Goal: Task Accomplishment & Management: Manage account settings

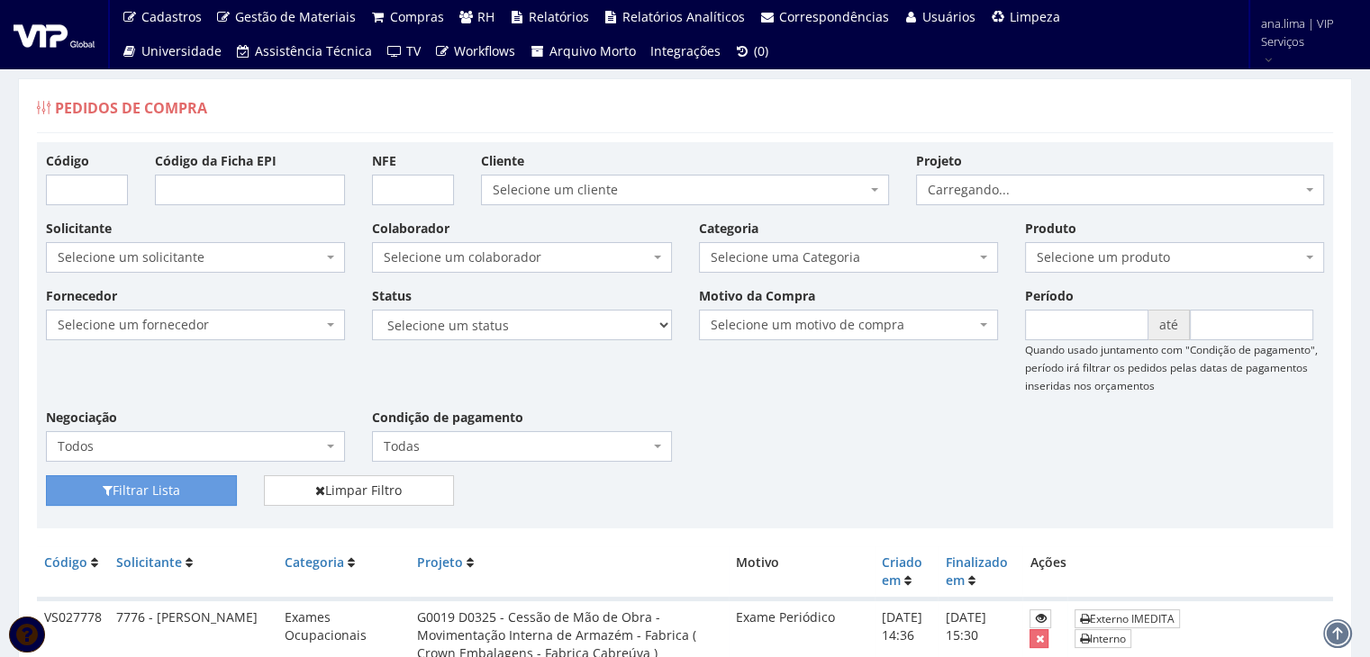
click at [566, 260] on span "Selecione um colaborador" at bounding box center [516, 258] width 265 height 18
click at [569, 328] on select "Selecione um status Cancelado Aguardando Aprovação Diretoria Pedido Aprovado Ag…" at bounding box center [521, 325] width 299 height 31
select select "1"
click at [372, 310] on select "Selecione um status Cancelado Aguardando Aprovação Diretoria Pedido Aprovado Ag…" at bounding box center [521, 325] width 299 height 31
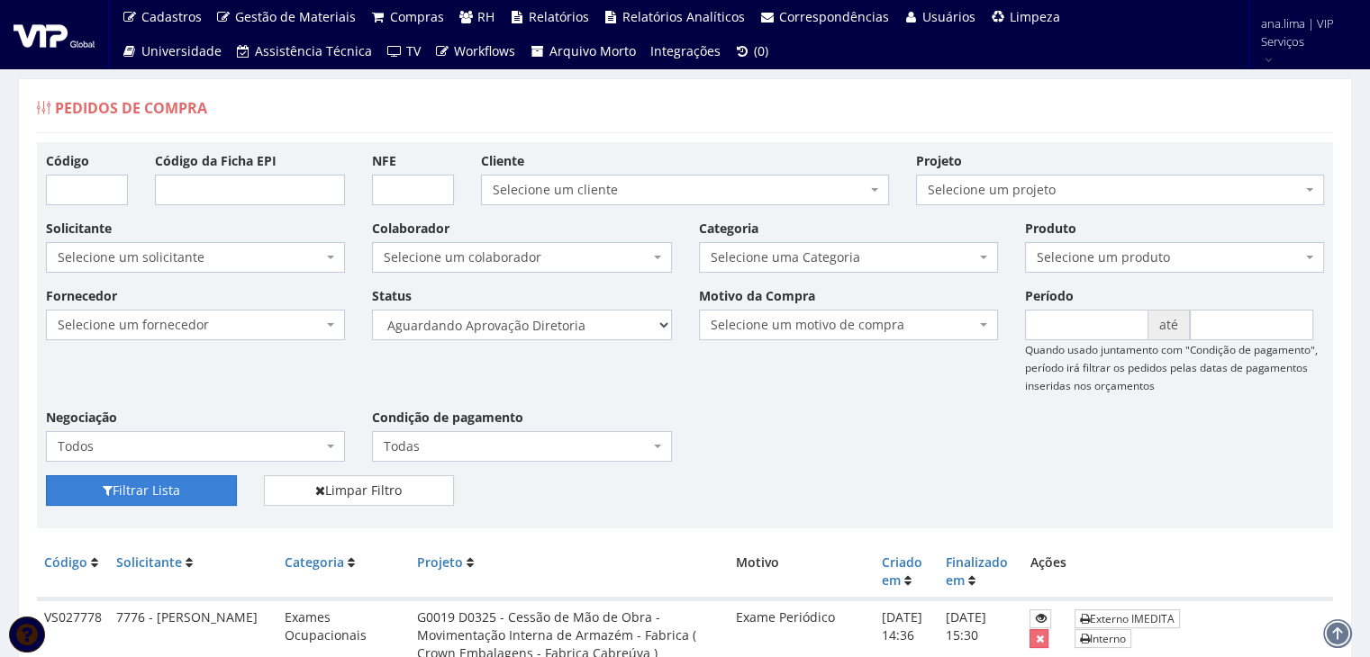
drag, startPoint x: 207, startPoint y: 485, endPoint x: 503, endPoint y: 440, distance: 298.7
click at [209, 485] on button "Filtrar Lista" at bounding box center [141, 490] width 191 height 31
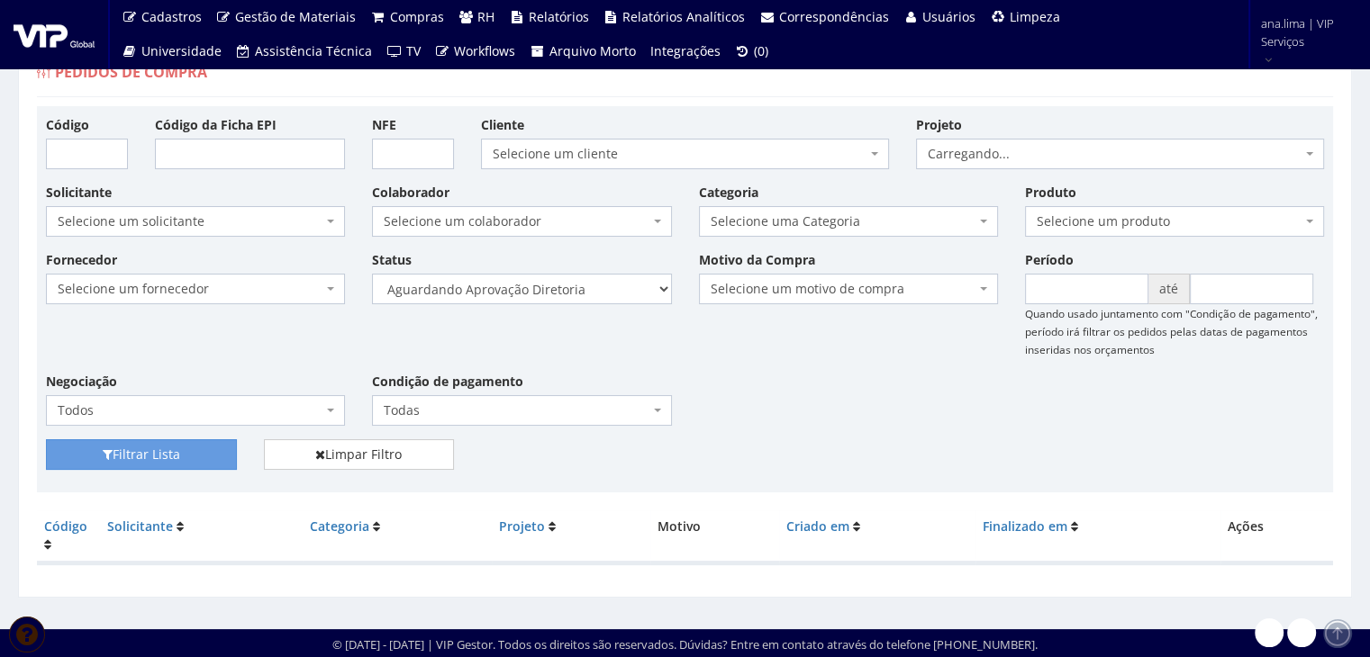
scroll to position [36, 0]
click at [569, 292] on select "Selecione um status Cancelado Aguardando Aprovação Diretoria Pedido Aprovado Ag…" at bounding box center [521, 289] width 299 height 31
select select "4"
click at [372, 274] on select "Selecione um status Cancelado Aguardando Aprovação Diretoria Pedido Aprovado Ag…" at bounding box center [521, 289] width 299 height 31
click at [231, 454] on button "Filtrar Lista" at bounding box center [141, 454] width 191 height 31
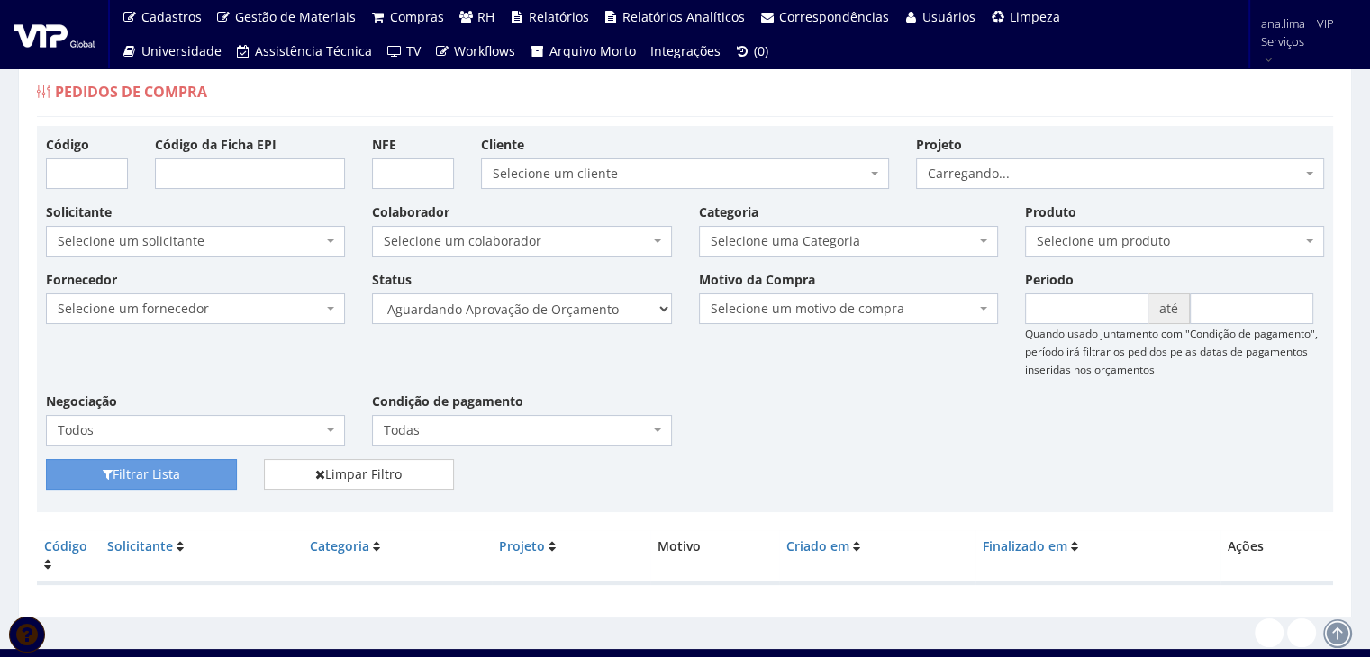
scroll to position [36, 0]
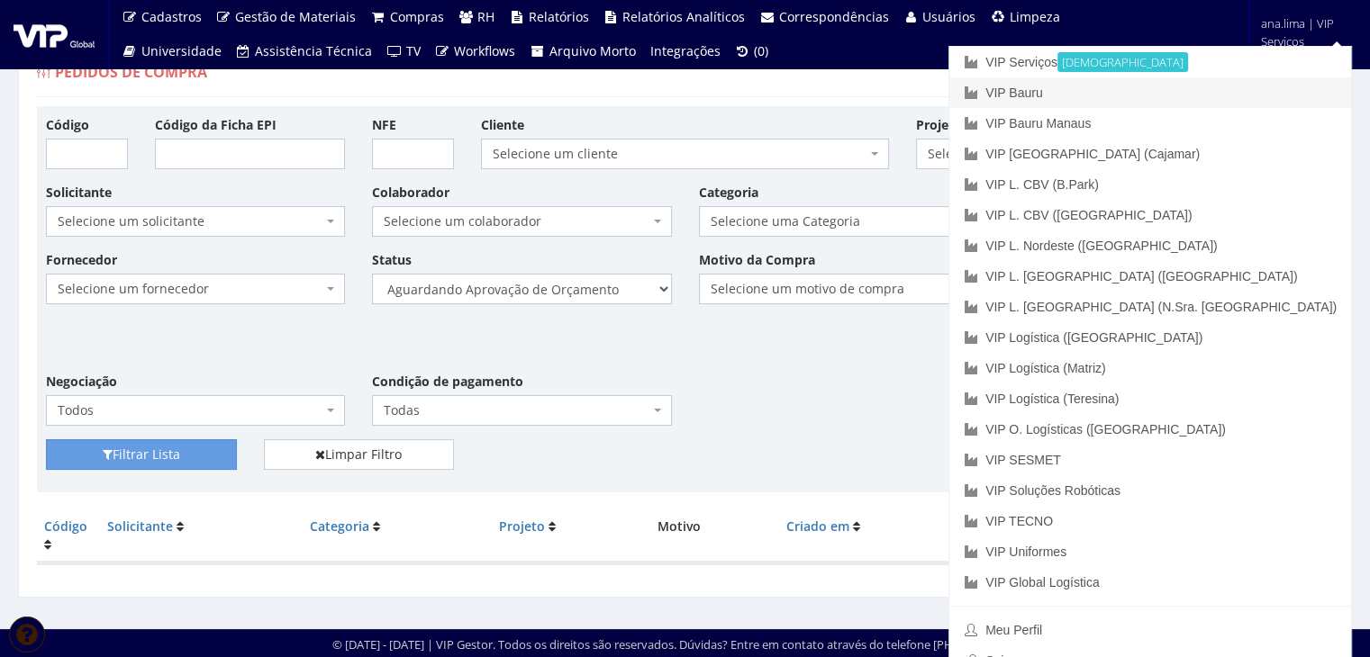
drag, startPoint x: 1221, startPoint y: 91, endPoint x: 1146, endPoint y: 149, distance: 95.1
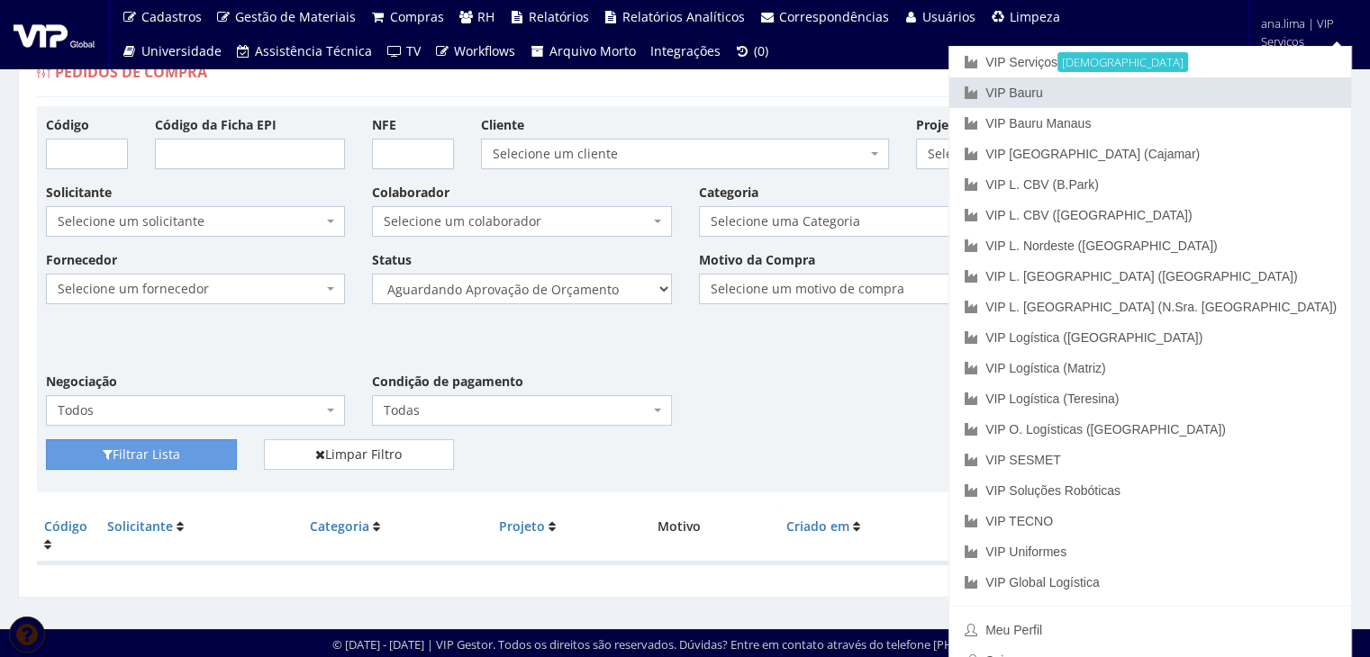
click at [1221, 91] on link "VIP Bauru" at bounding box center [1150, 92] width 402 height 31
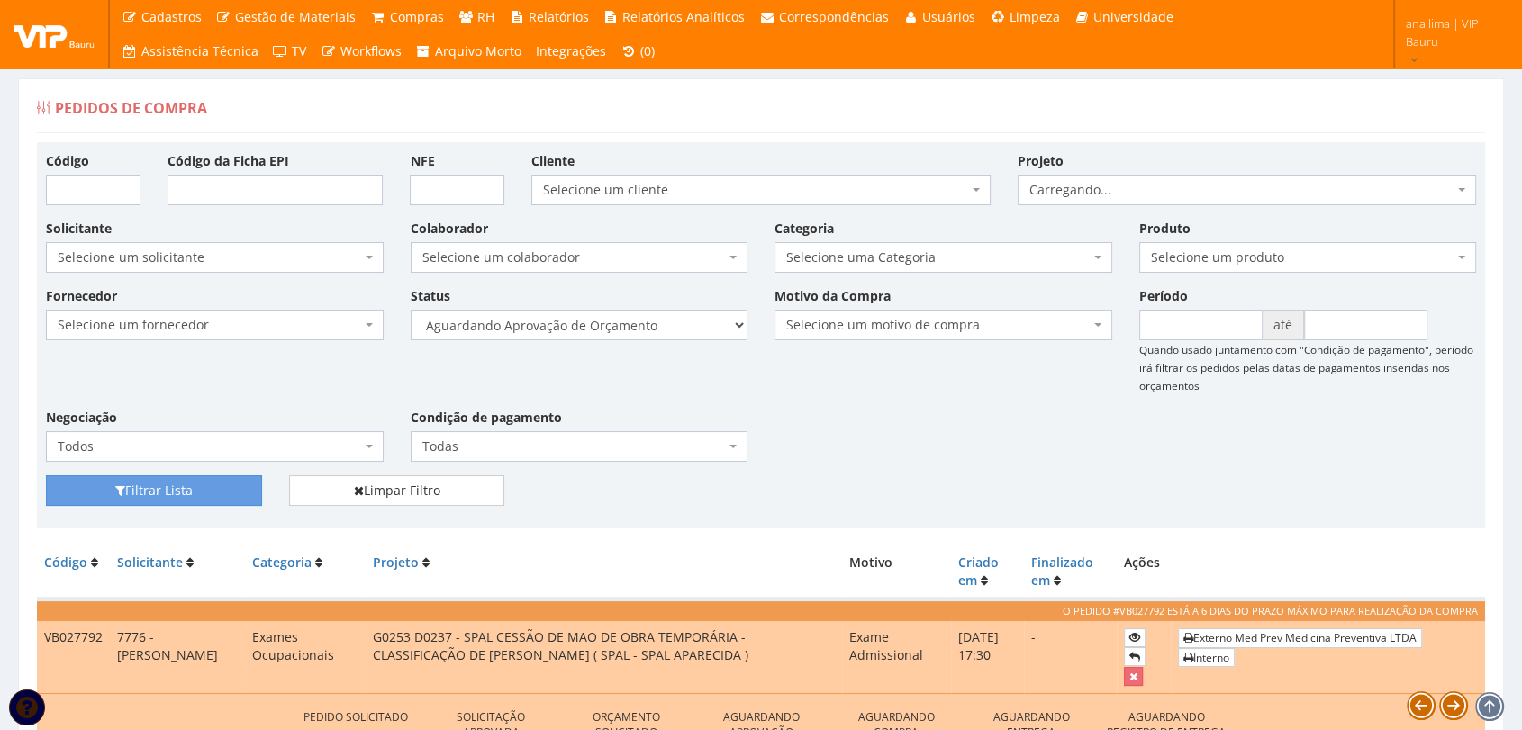
scroll to position [400, 0]
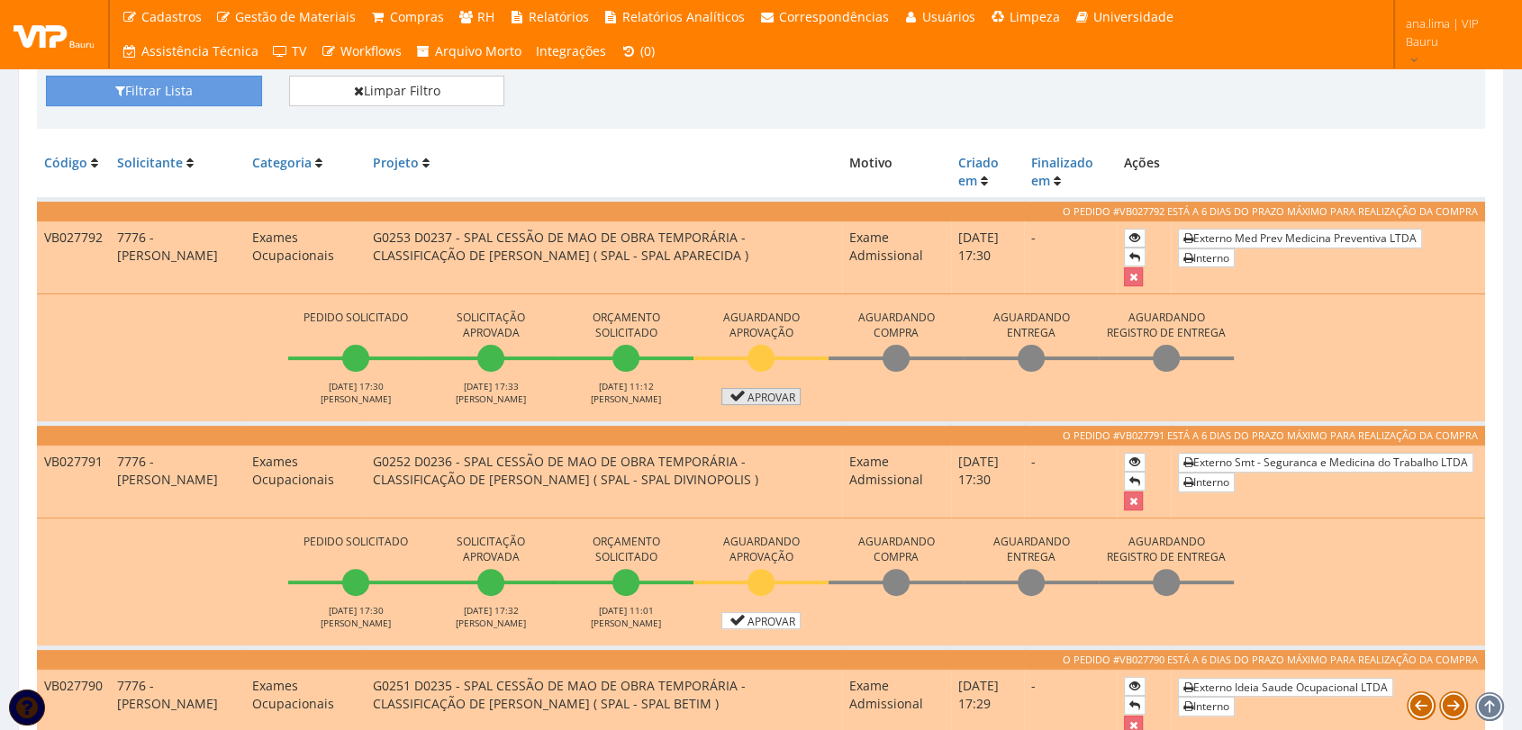
click at [760, 394] on link "Aprovar" at bounding box center [760, 396] width 79 height 17
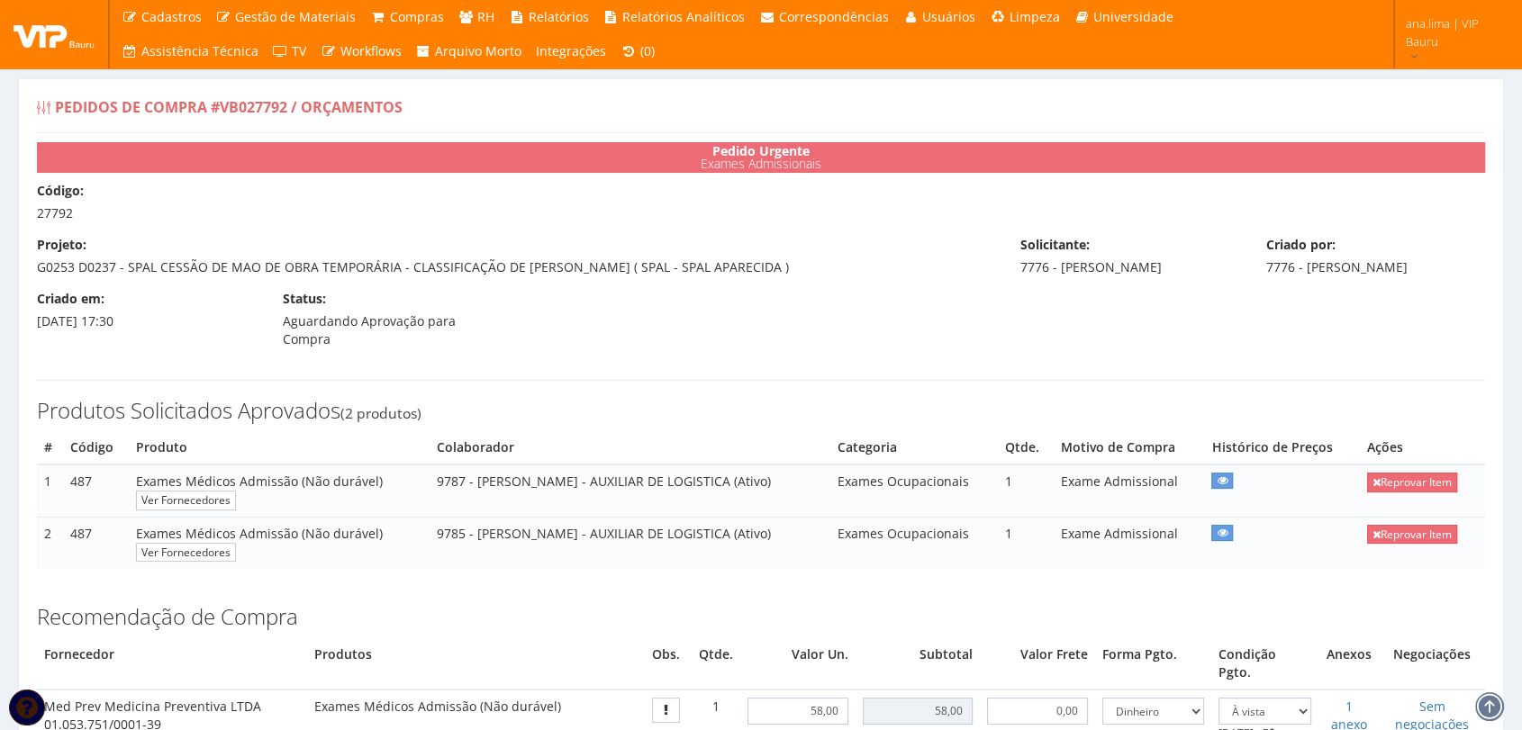
scroll to position [500, 0]
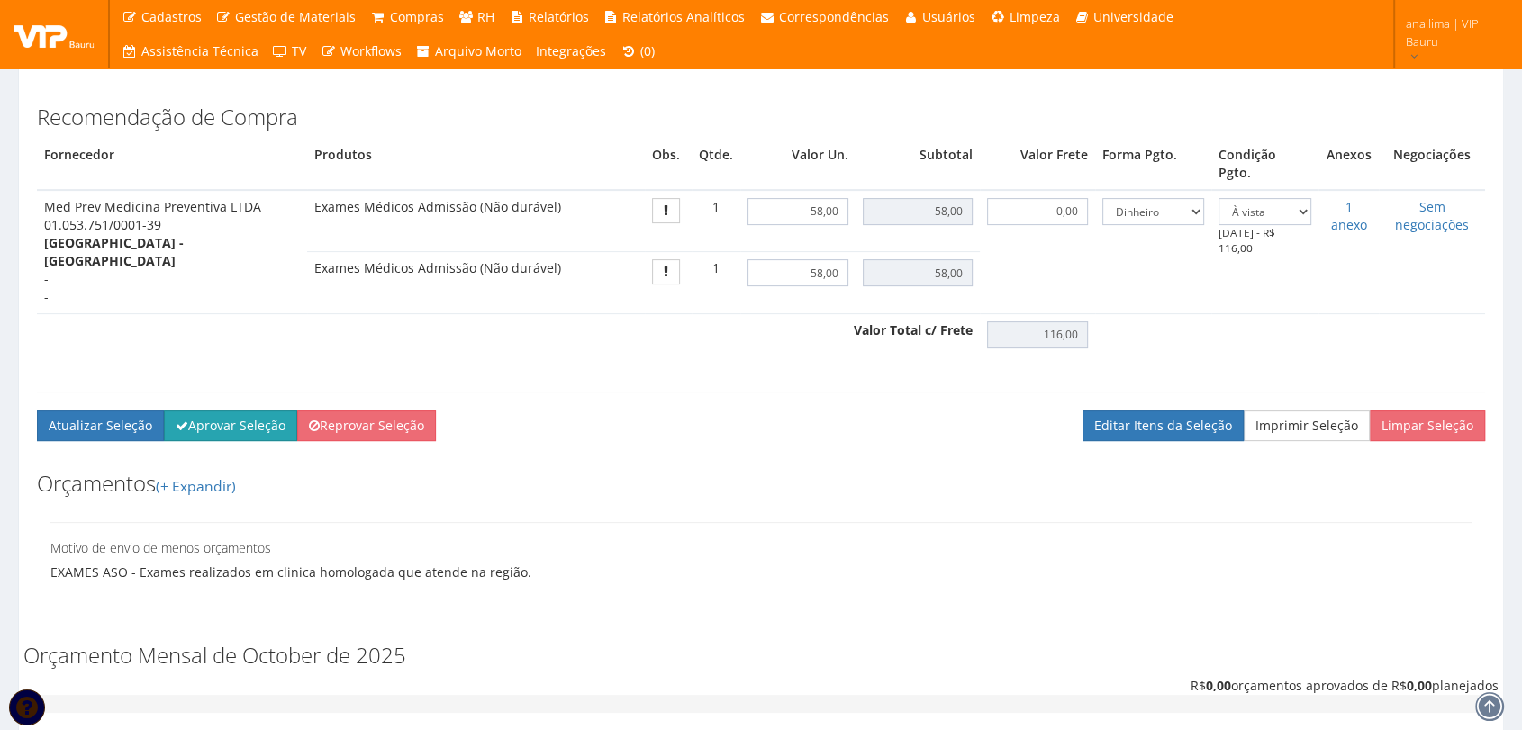
click at [203, 411] on button "Aprovar Seleção" at bounding box center [230, 426] width 133 height 31
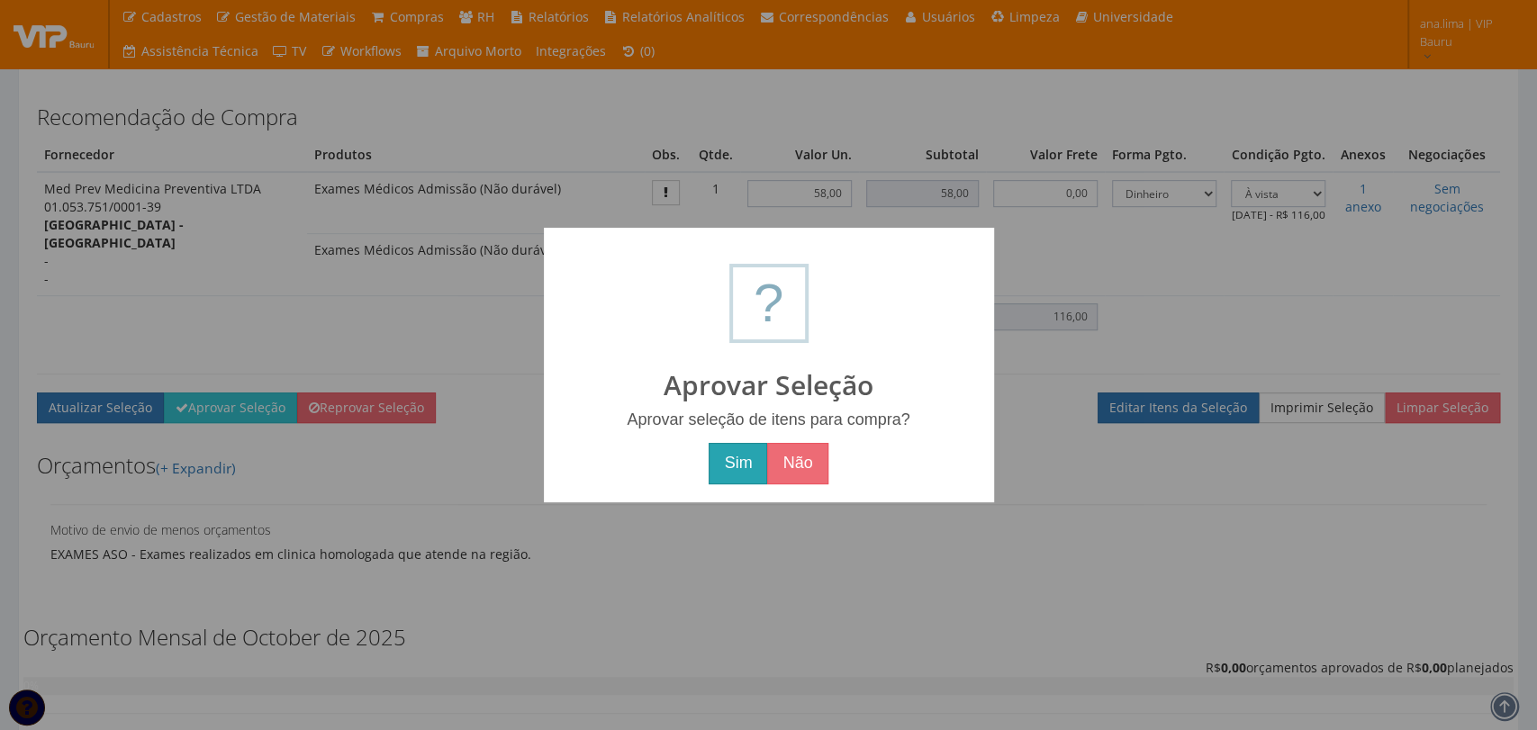
drag, startPoint x: 727, startPoint y: 463, endPoint x: 703, endPoint y: 495, distance: 40.0
click at [727, 464] on button "Sim" at bounding box center [738, 463] width 59 height 41
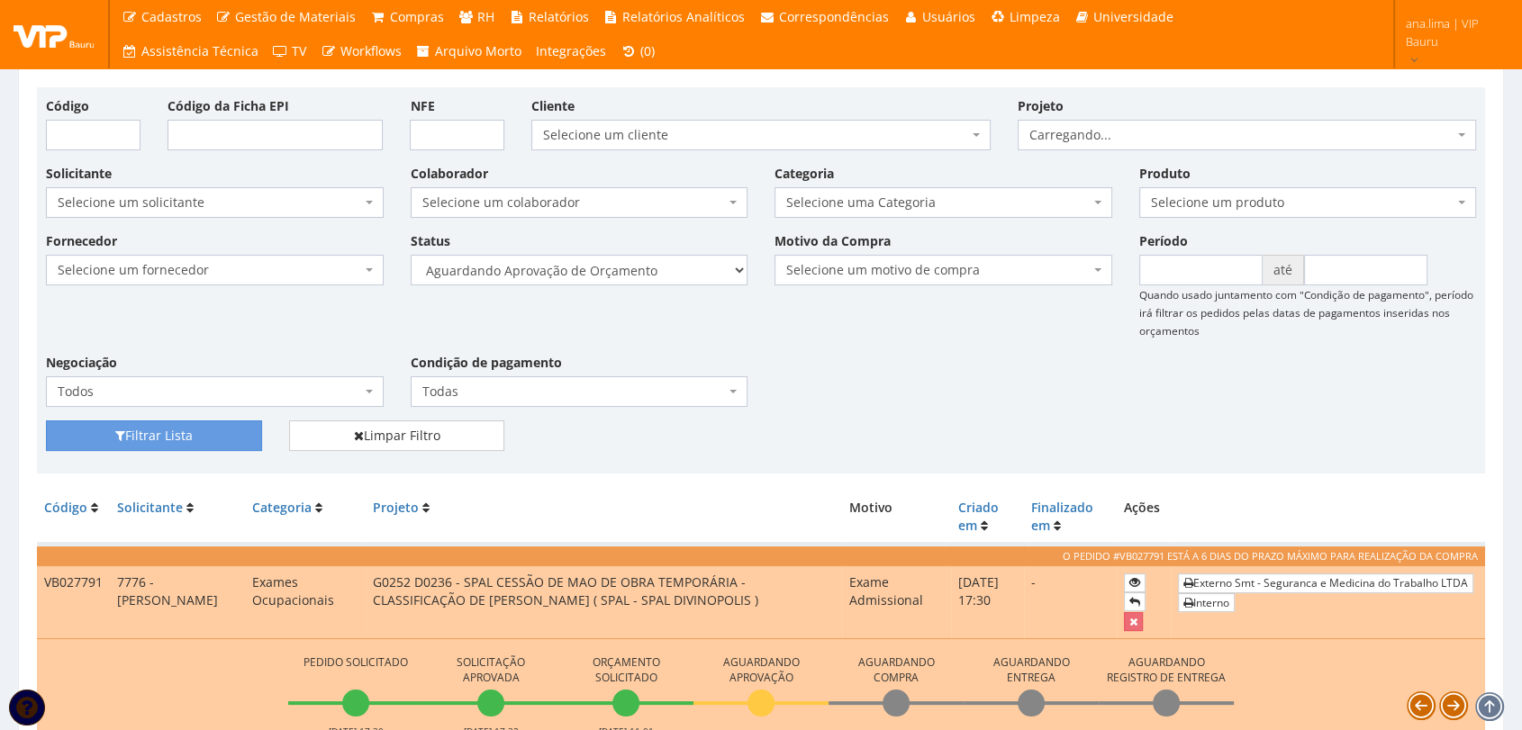
scroll to position [300, 0]
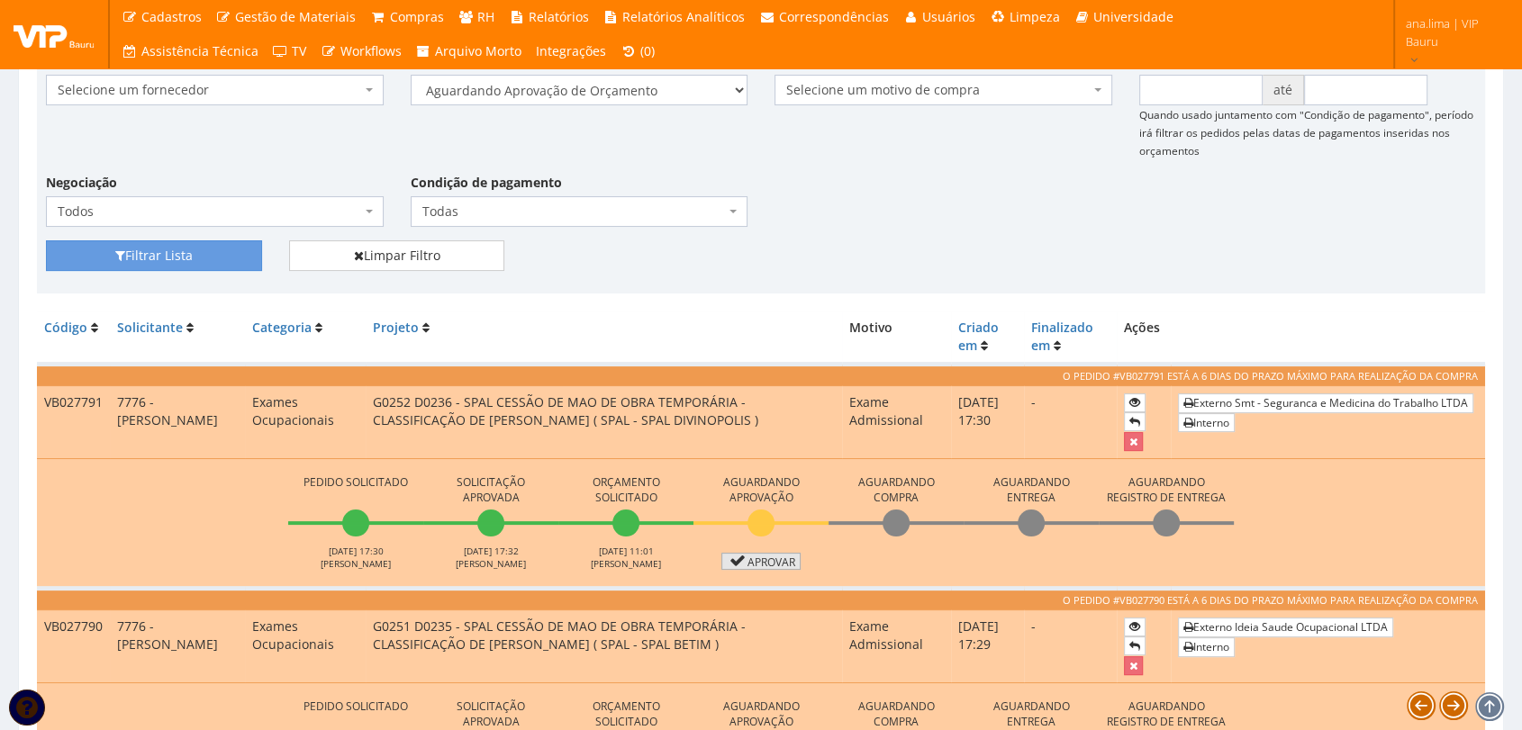
click at [787, 557] on link "Aprovar" at bounding box center [760, 561] width 79 height 17
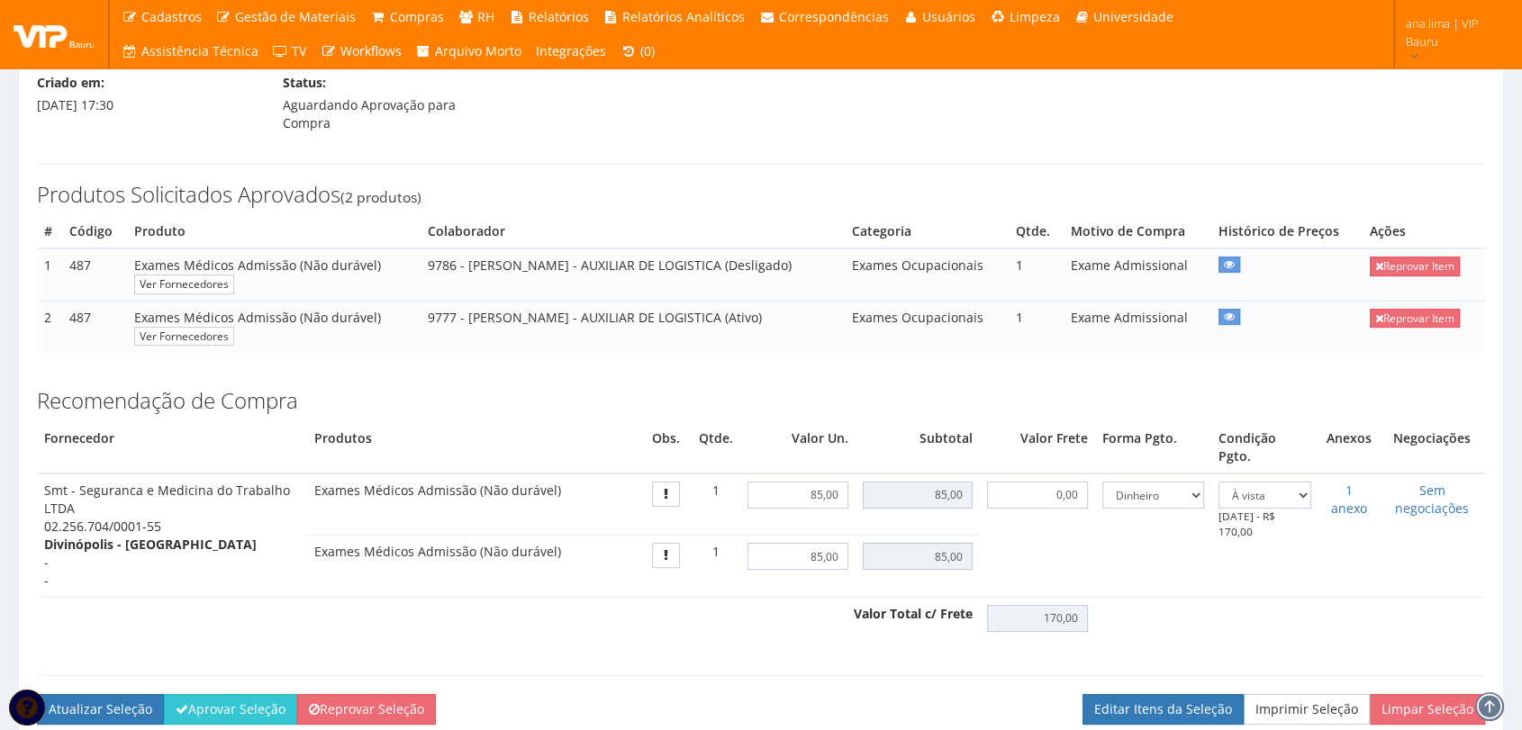
scroll to position [500, 0]
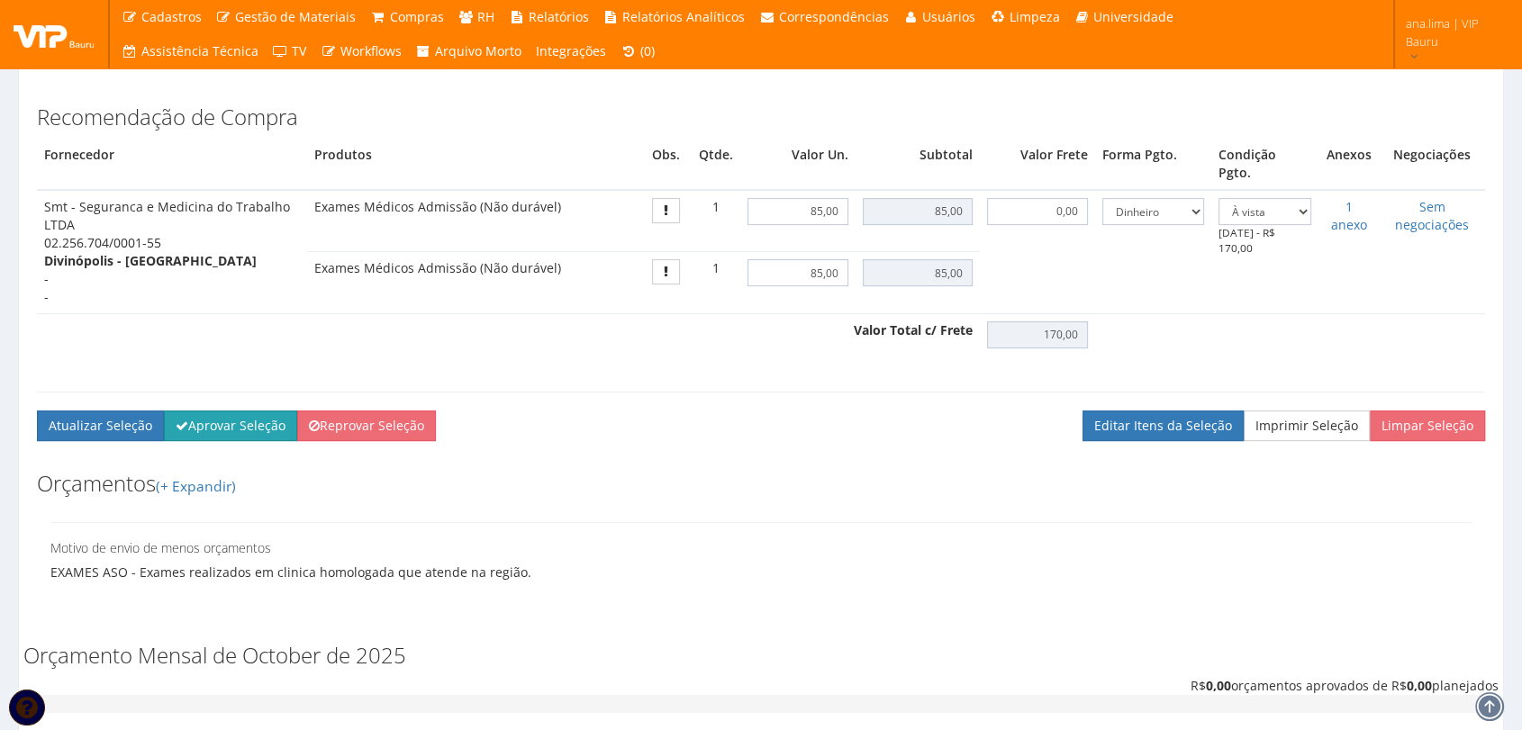
click at [237, 411] on button "Aprovar Seleção" at bounding box center [230, 426] width 133 height 31
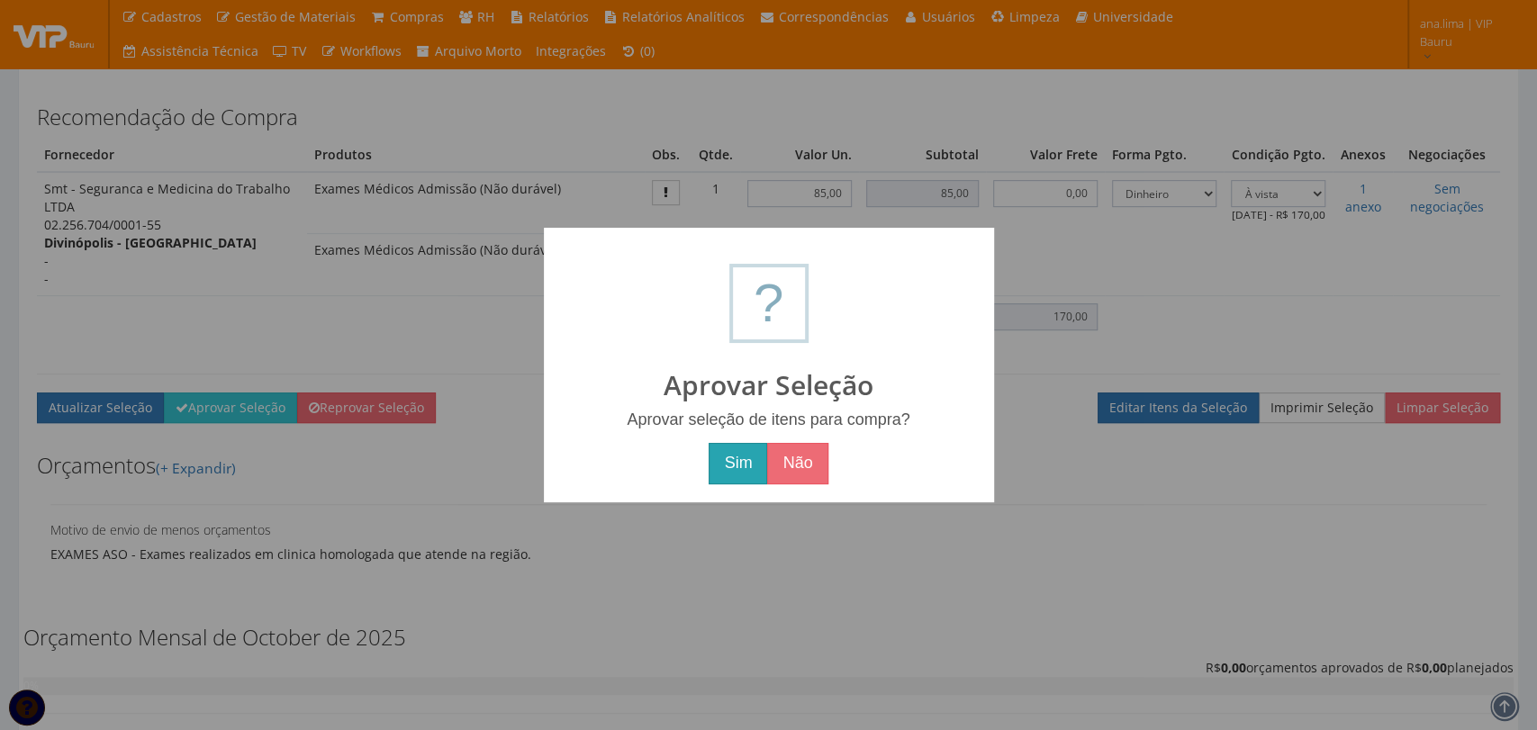
click at [714, 466] on button "Sim" at bounding box center [738, 463] width 59 height 41
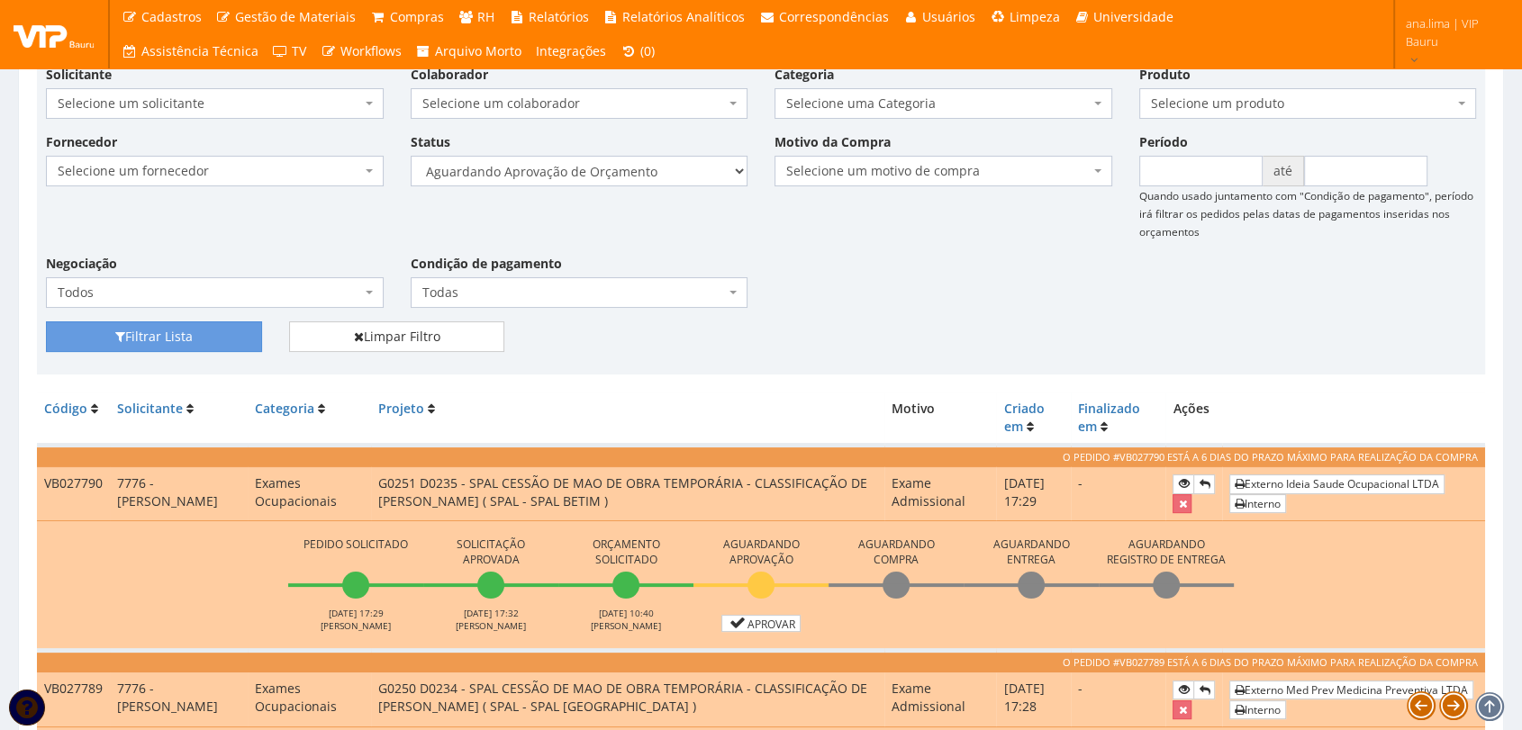
scroll to position [434, 0]
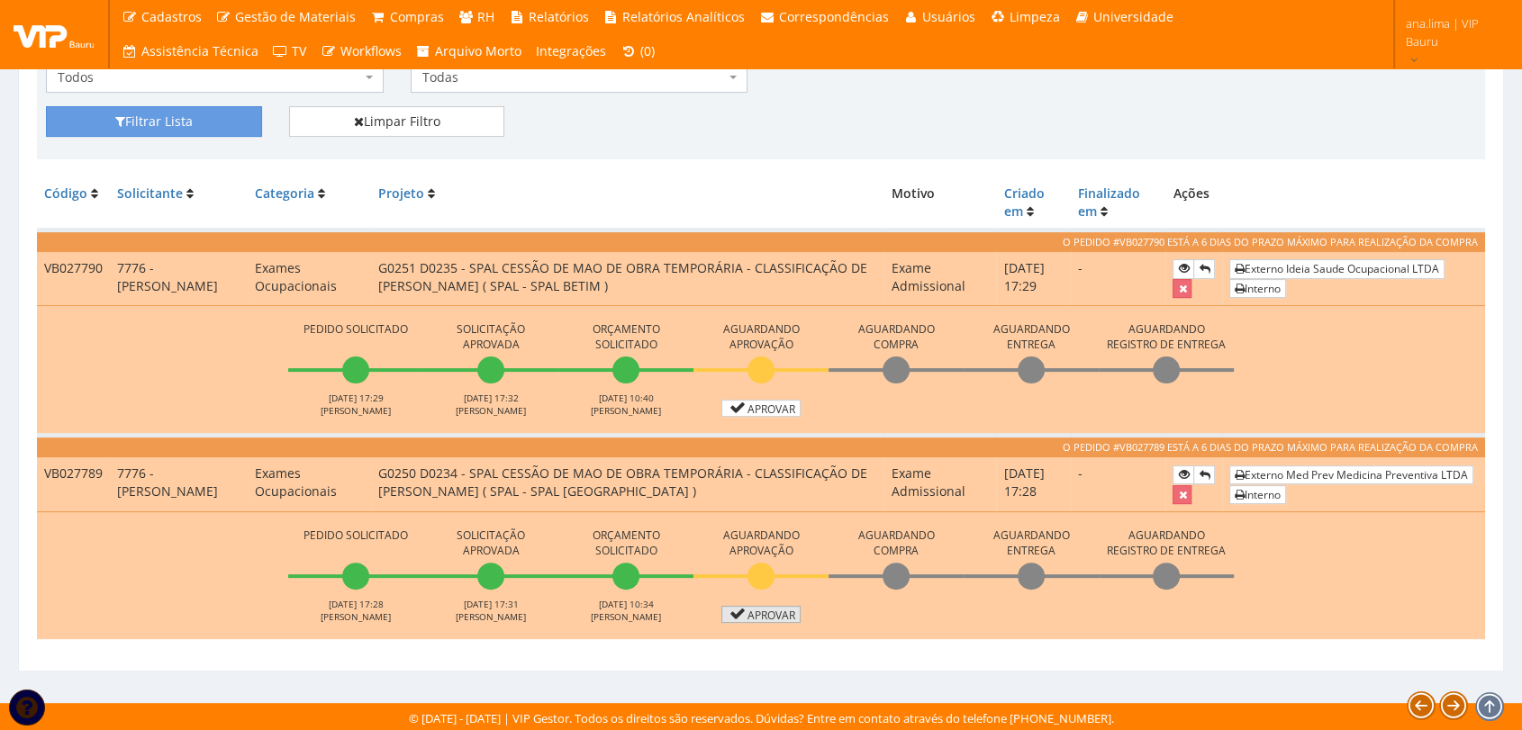
click at [757, 614] on link "Aprovar" at bounding box center [760, 614] width 79 height 17
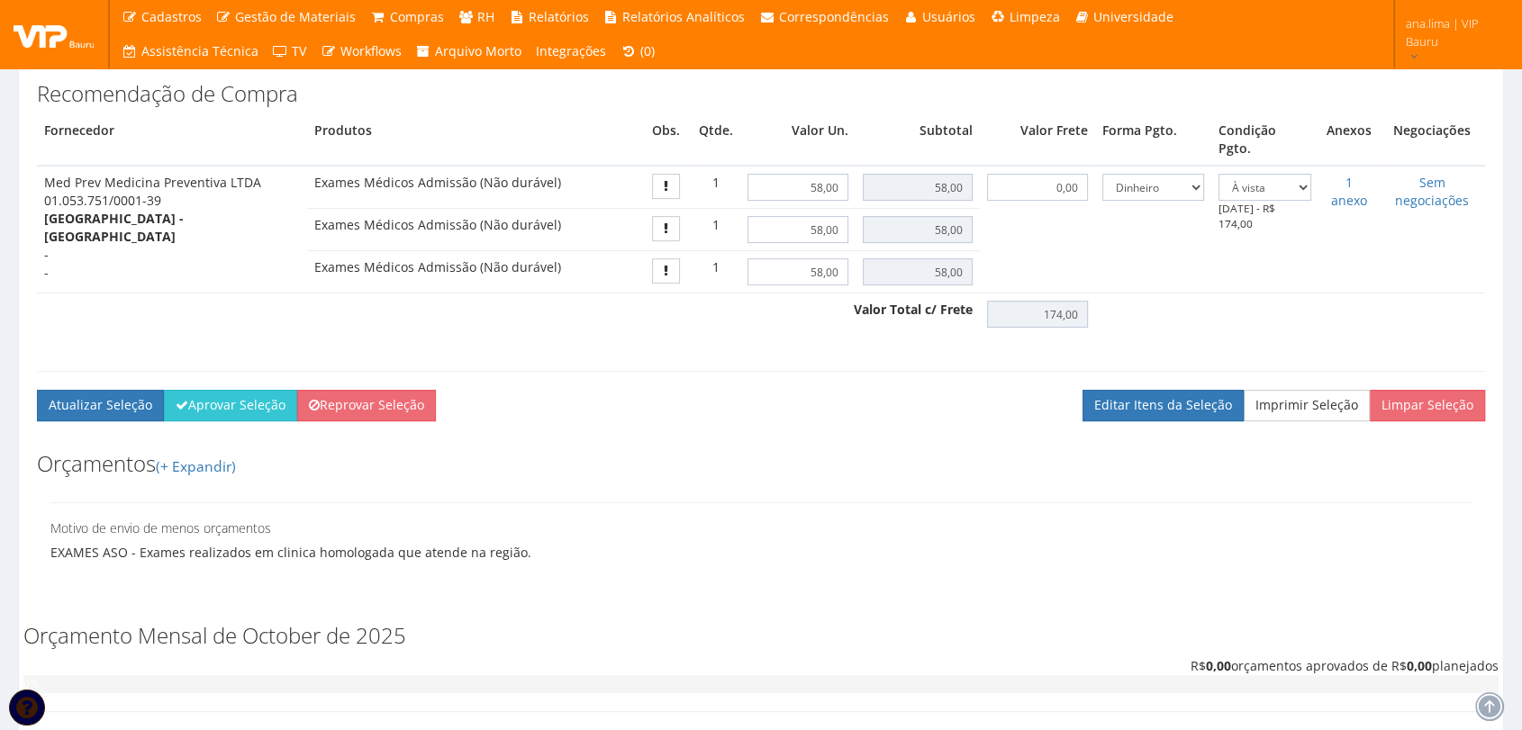
scroll to position [600, 0]
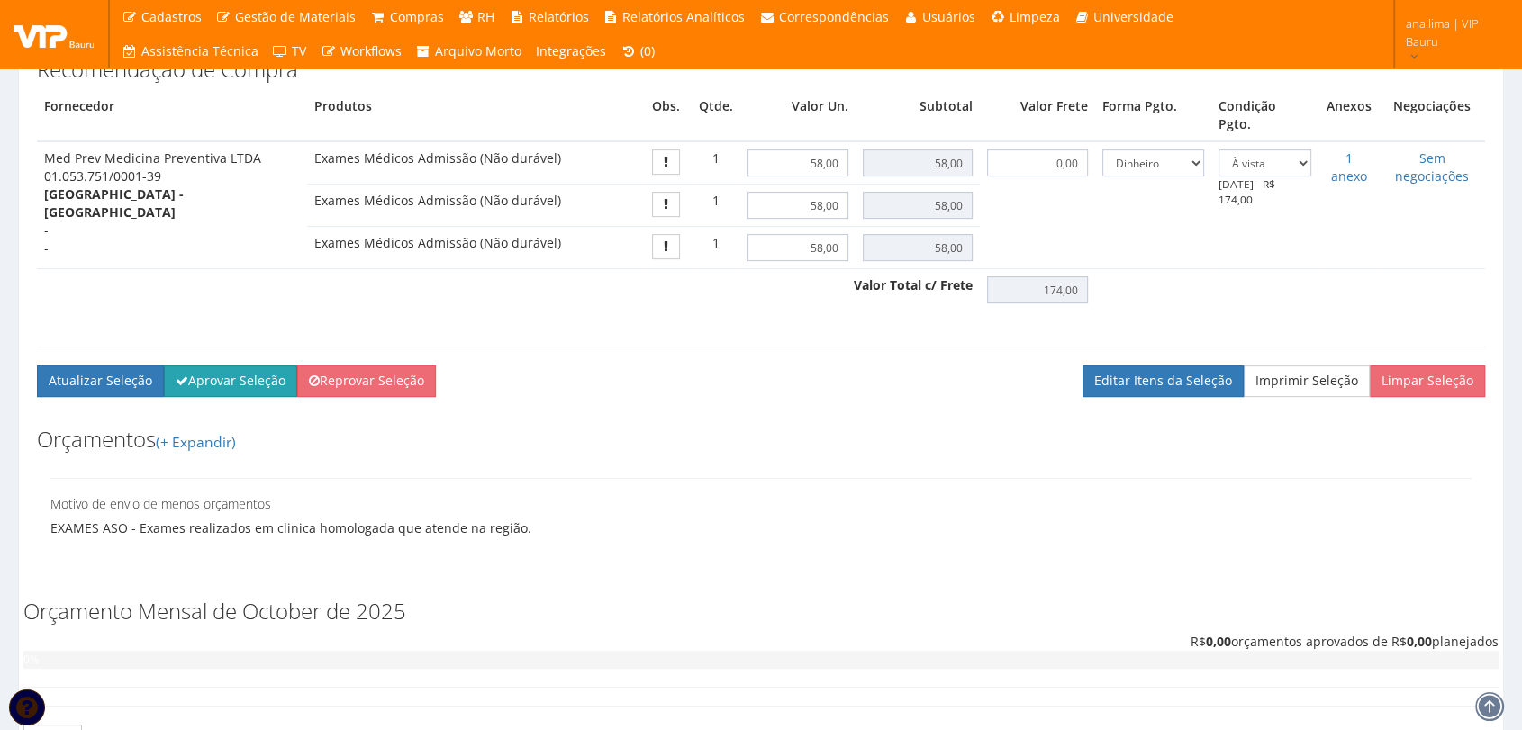
click at [259, 366] on button "Aprovar Seleção" at bounding box center [230, 381] width 133 height 31
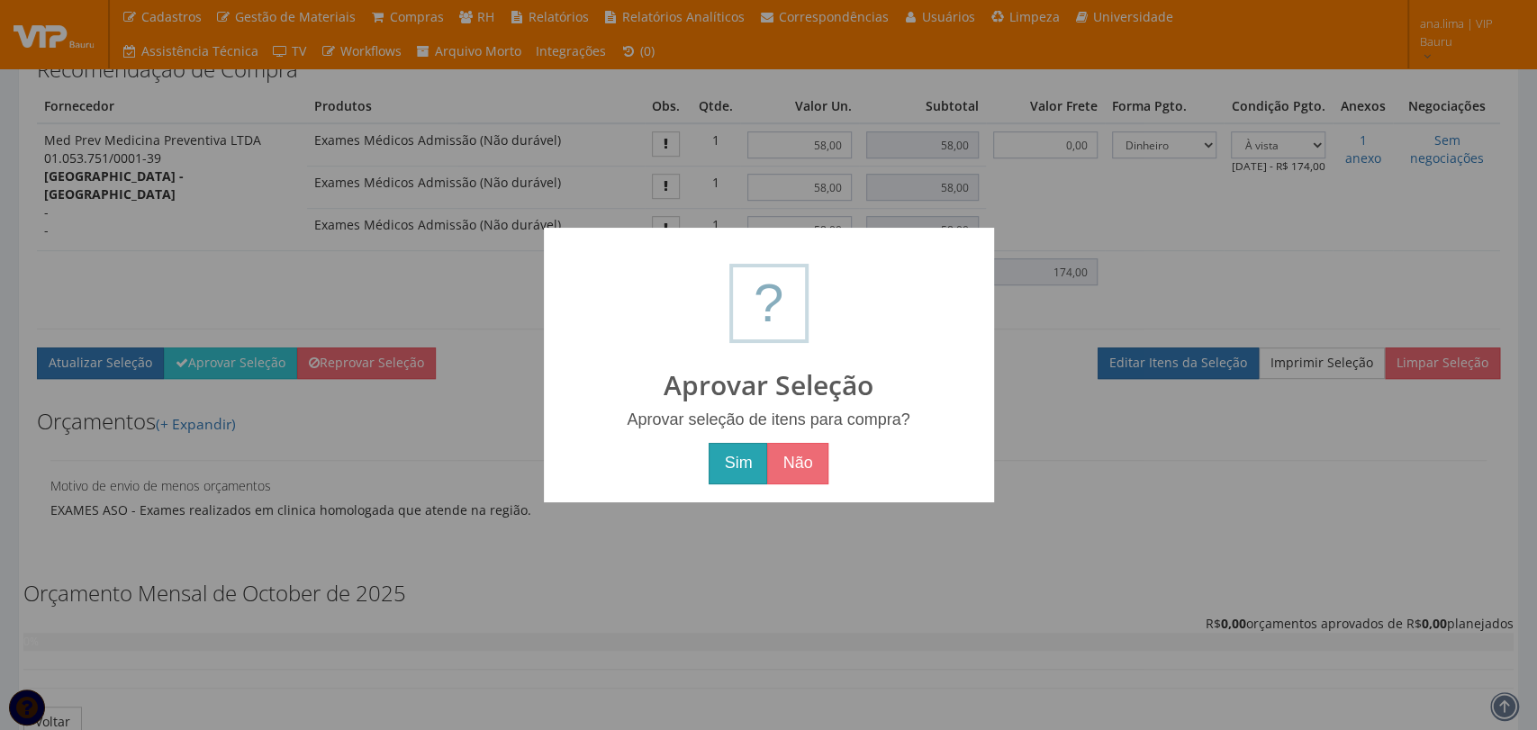
click at [732, 463] on button "Sim" at bounding box center [738, 463] width 59 height 41
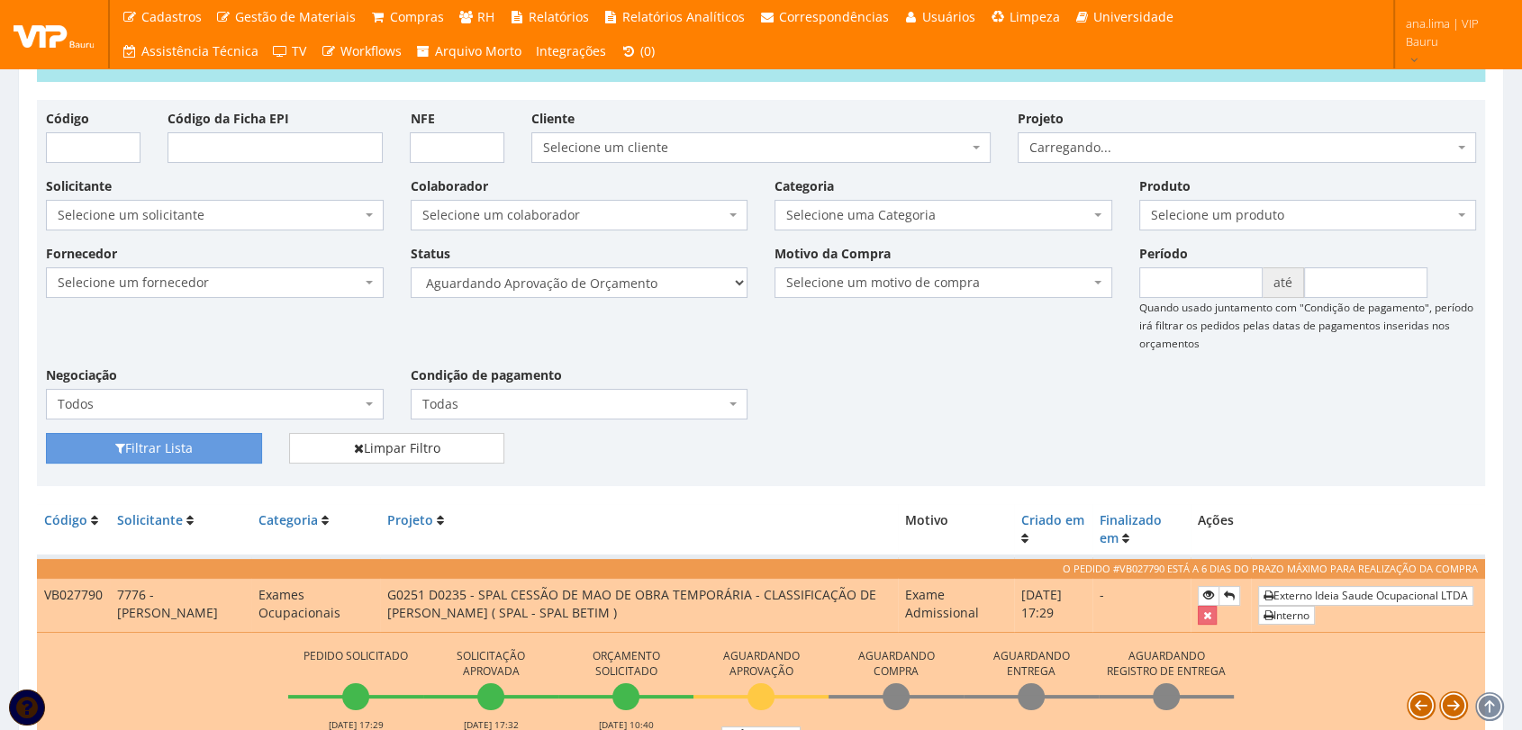
scroll to position [230, 0]
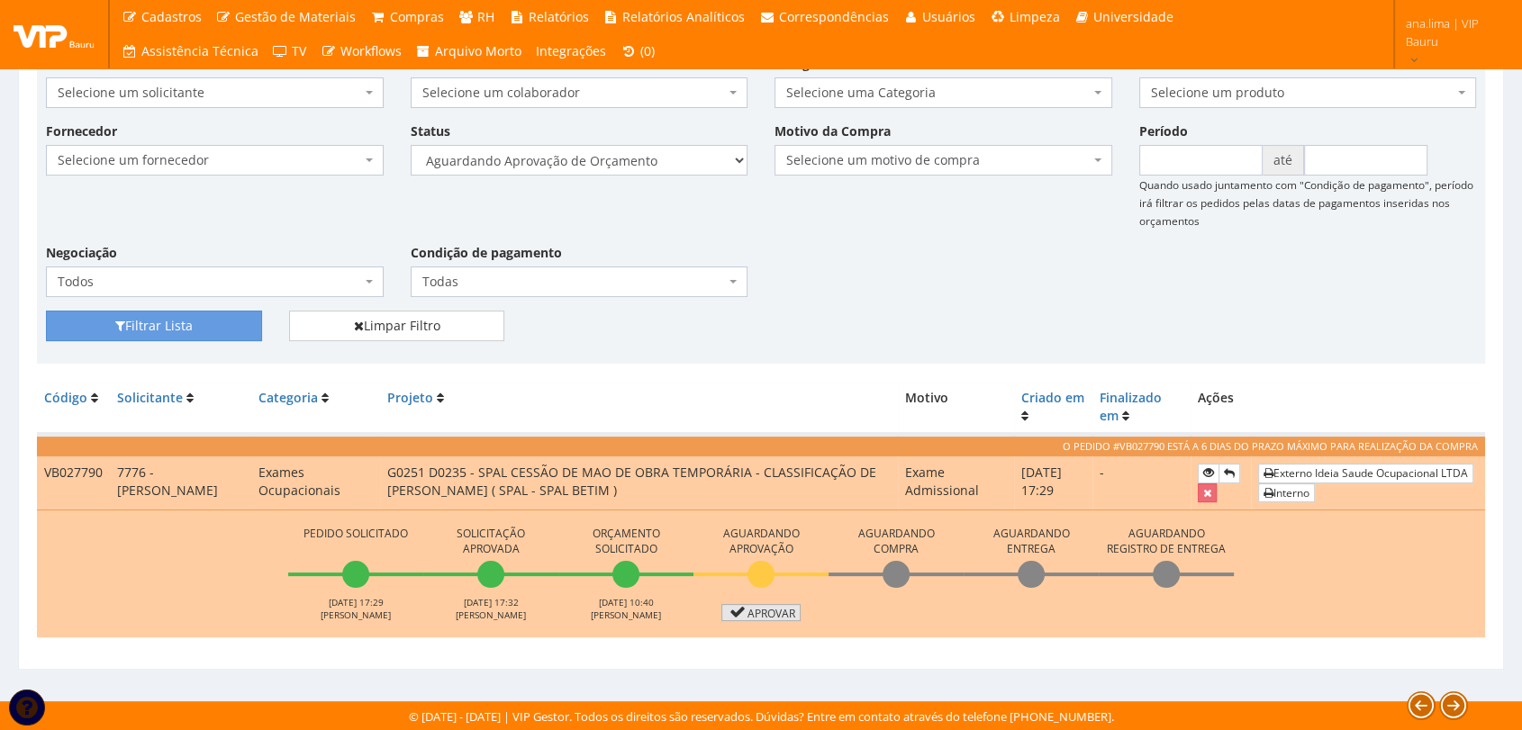
click at [749, 608] on link "Aprovar" at bounding box center [760, 612] width 79 height 17
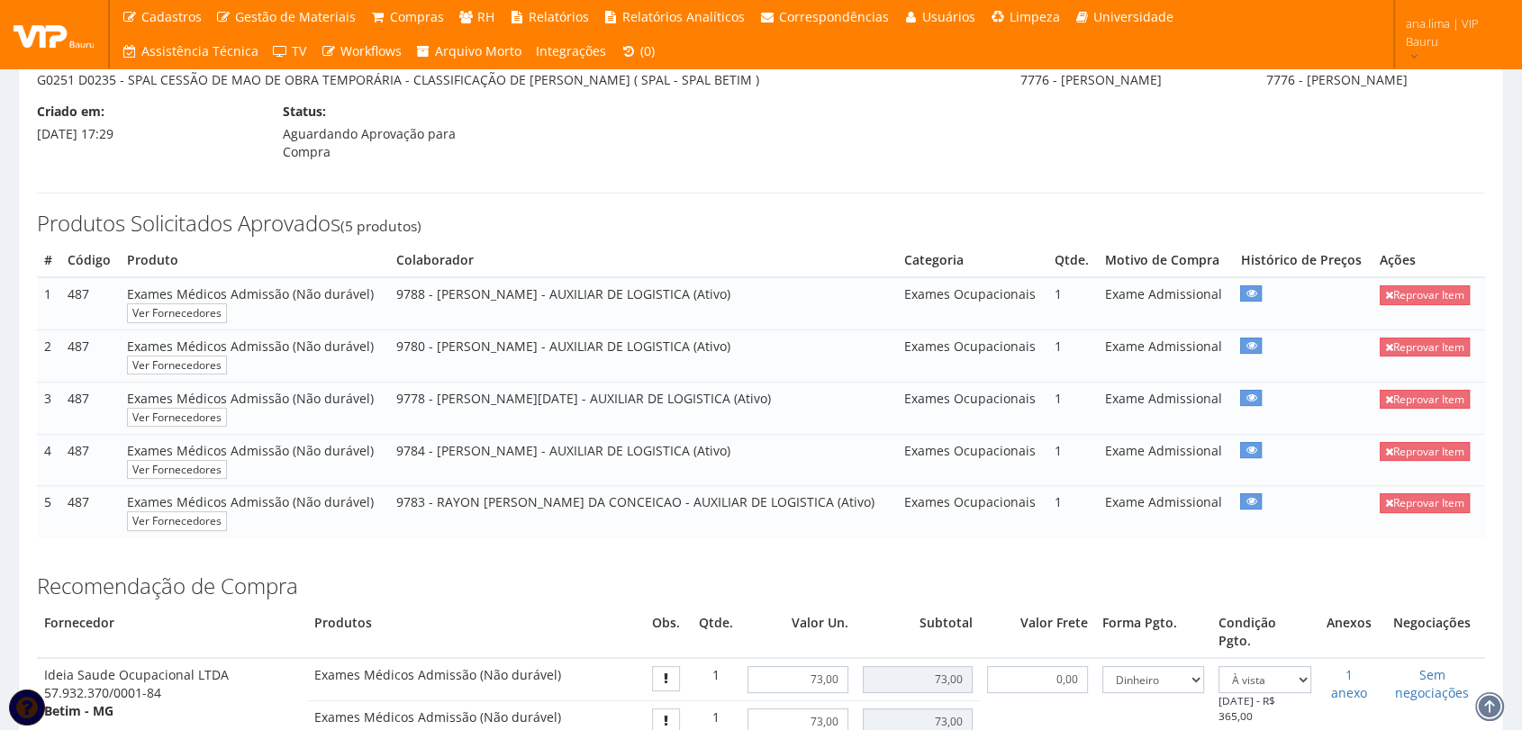
scroll to position [500, 0]
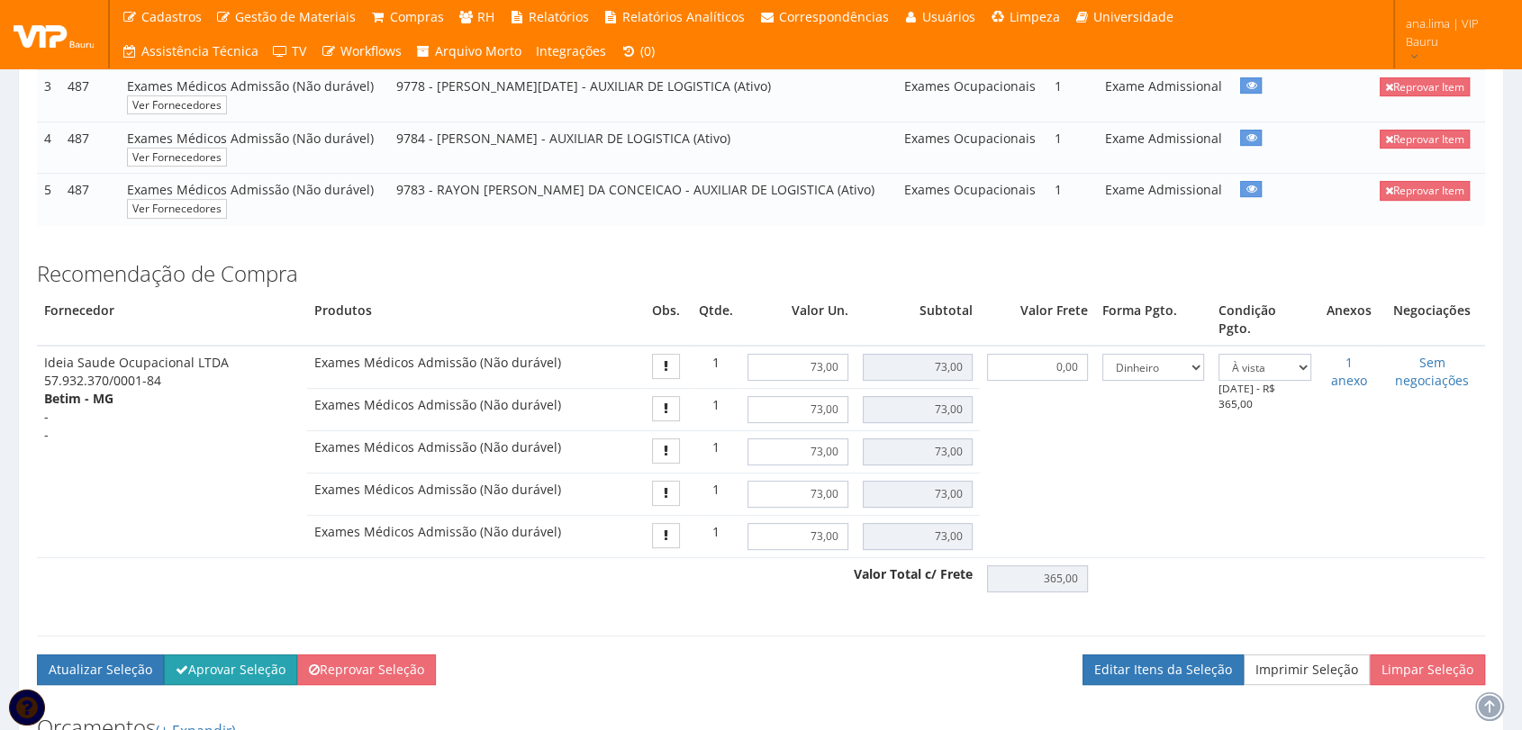
click at [227, 655] on button "Aprovar Seleção" at bounding box center [230, 670] width 133 height 31
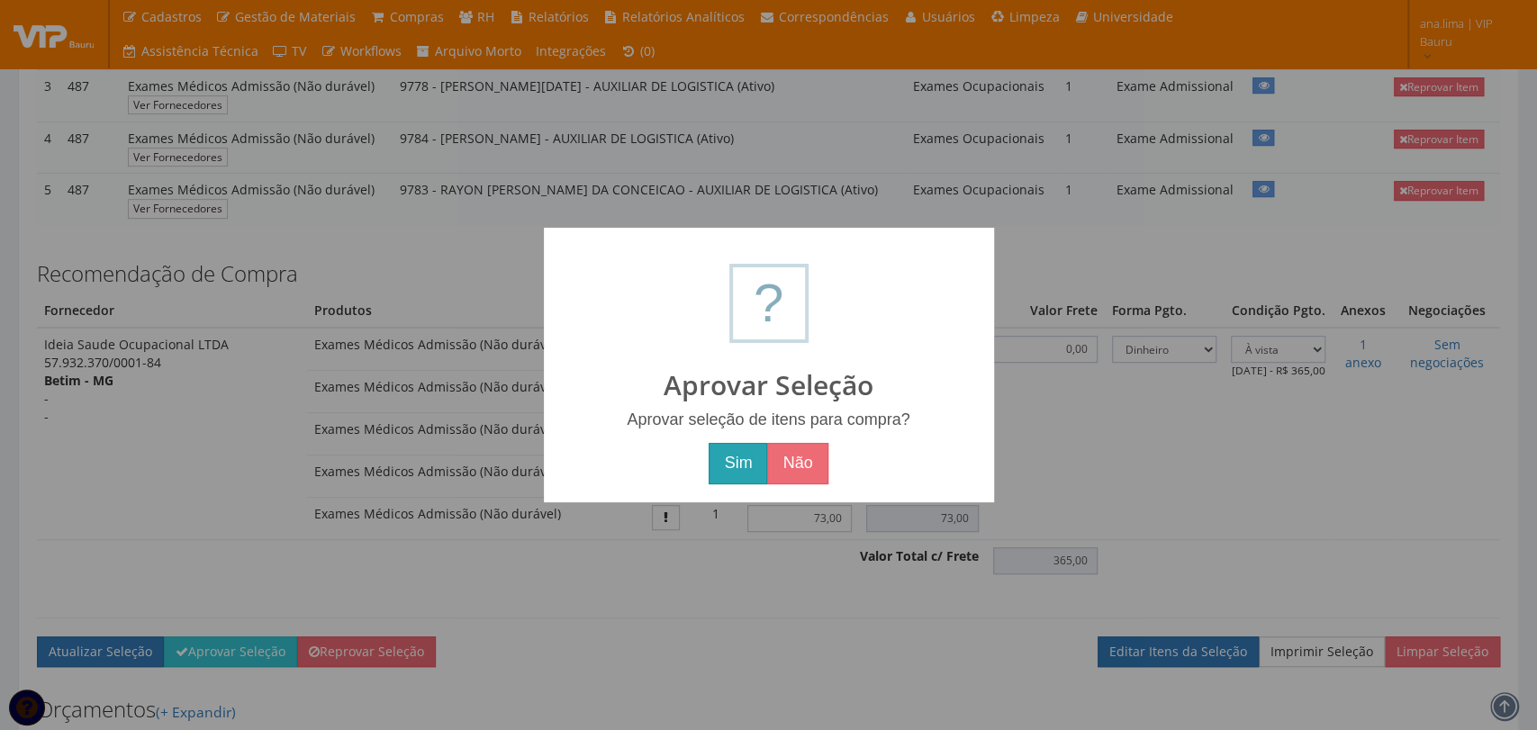
click at [719, 474] on button "Sim" at bounding box center [738, 463] width 59 height 41
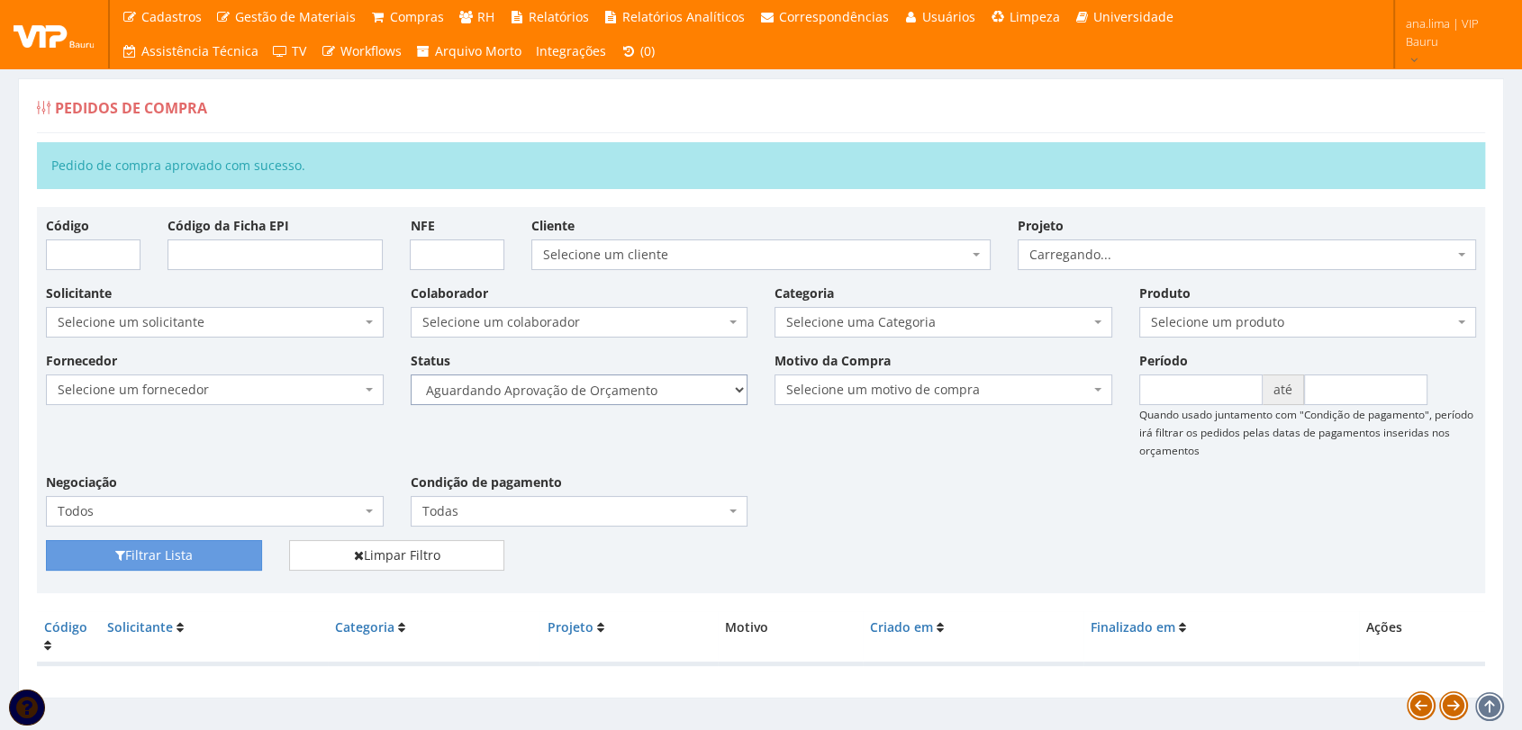
click at [652, 403] on select "Selecione um status Cancelado Aguardando Aprovação Diretoria Pedido Aprovado Ag…" at bounding box center [580, 390] width 338 height 31
select select "1"
click at [411, 375] on select "Selecione um status Cancelado Aguardando Aprovação Diretoria Pedido Aprovado Ag…" at bounding box center [580, 390] width 338 height 31
drag, startPoint x: 187, startPoint y: 557, endPoint x: 217, endPoint y: 555, distance: 29.8
click at [187, 557] on button "Filtrar Lista" at bounding box center [154, 555] width 216 height 31
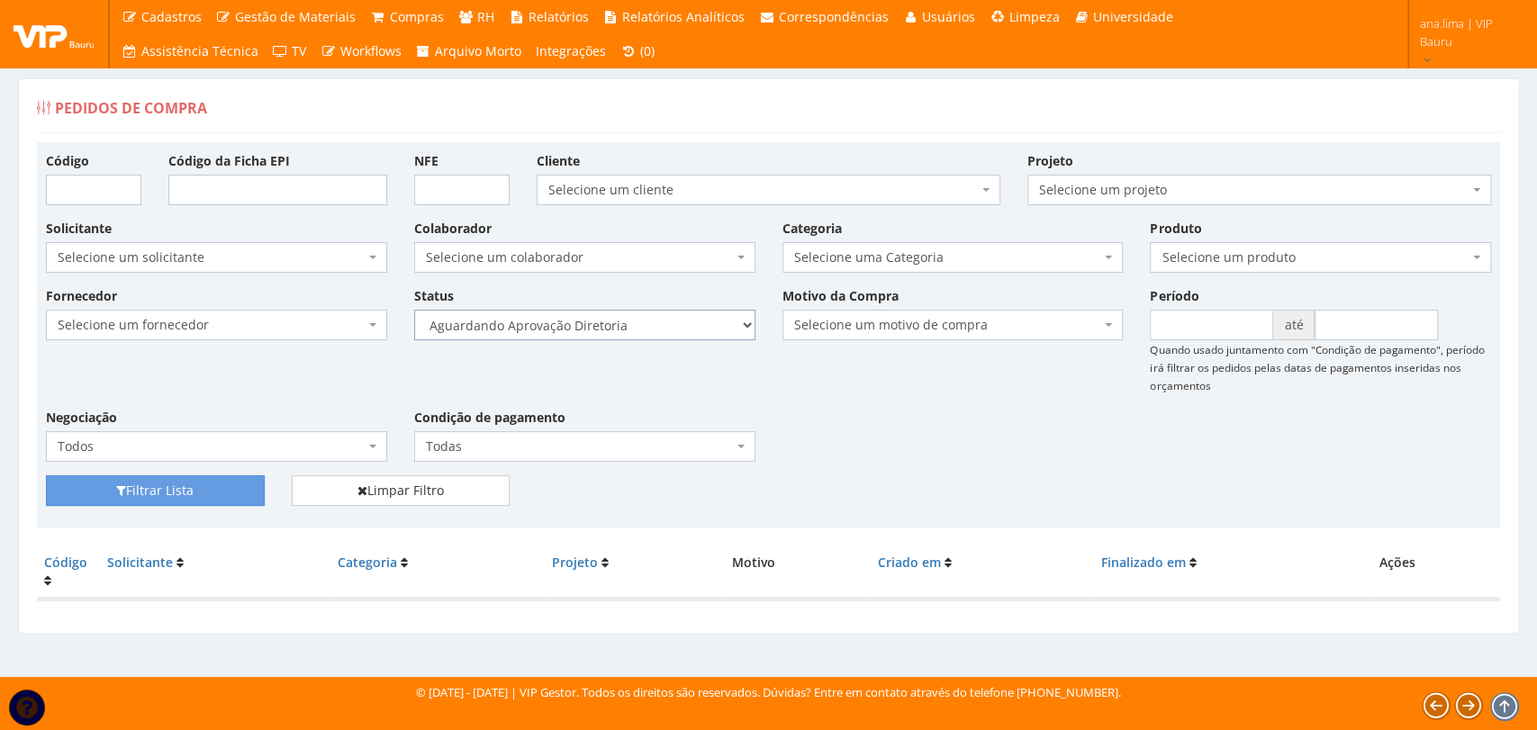
drag, startPoint x: 627, startPoint y: 323, endPoint x: 626, endPoint y: 337, distance: 13.5
click at [627, 323] on select "Selecione um status Cancelado Aguardando Aprovação Diretoria Pedido Aprovado Ag…" at bounding box center [584, 325] width 341 height 31
click at [414, 310] on select "Selecione um status Cancelado Aguardando Aprovação Diretoria Pedido Aprovado Ag…" at bounding box center [584, 325] width 341 height 31
drag, startPoint x: 195, startPoint y: 487, endPoint x: 0, endPoint y: 578, distance: 215.6
click at [172, 489] on button "Filtrar Lista" at bounding box center [155, 490] width 219 height 31
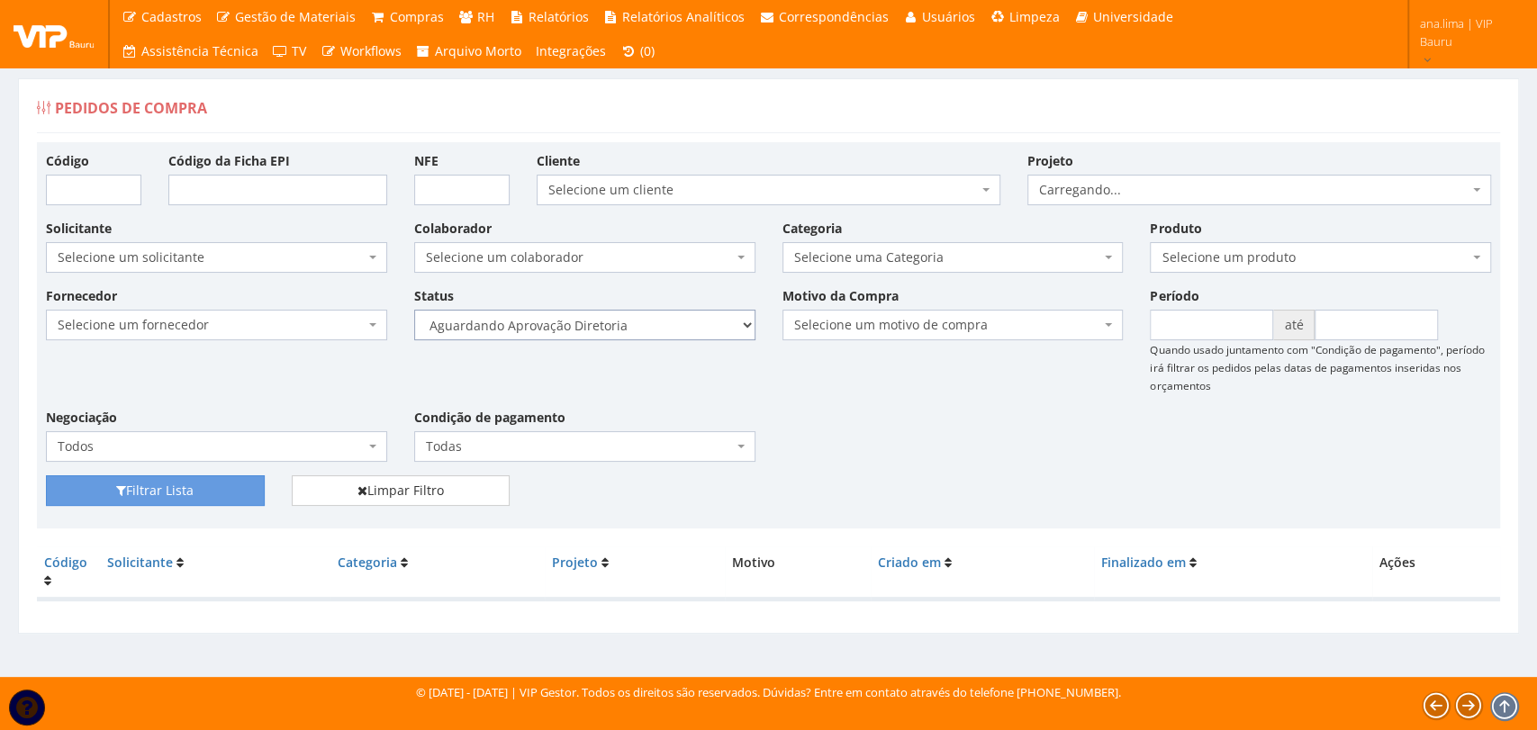
drag, startPoint x: 0, startPoint y: 0, endPoint x: 620, endPoint y: 336, distance: 704.8
click at [620, 330] on select "Selecione um status Cancelado Aguardando Aprovação Diretoria Pedido Aprovado Ag…" at bounding box center [584, 325] width 341 height 31
select select "4"
click at [414, 310] on select "Selecione um status Cancelado Aguardando Aprovação Diretoria Pedido Aprovado Ag…" at bounding box center [584, 325] width 341 height 31
click at [266, 479] on div "Filtrar Lista" at bounding box center [155, 490] width 246 height 31
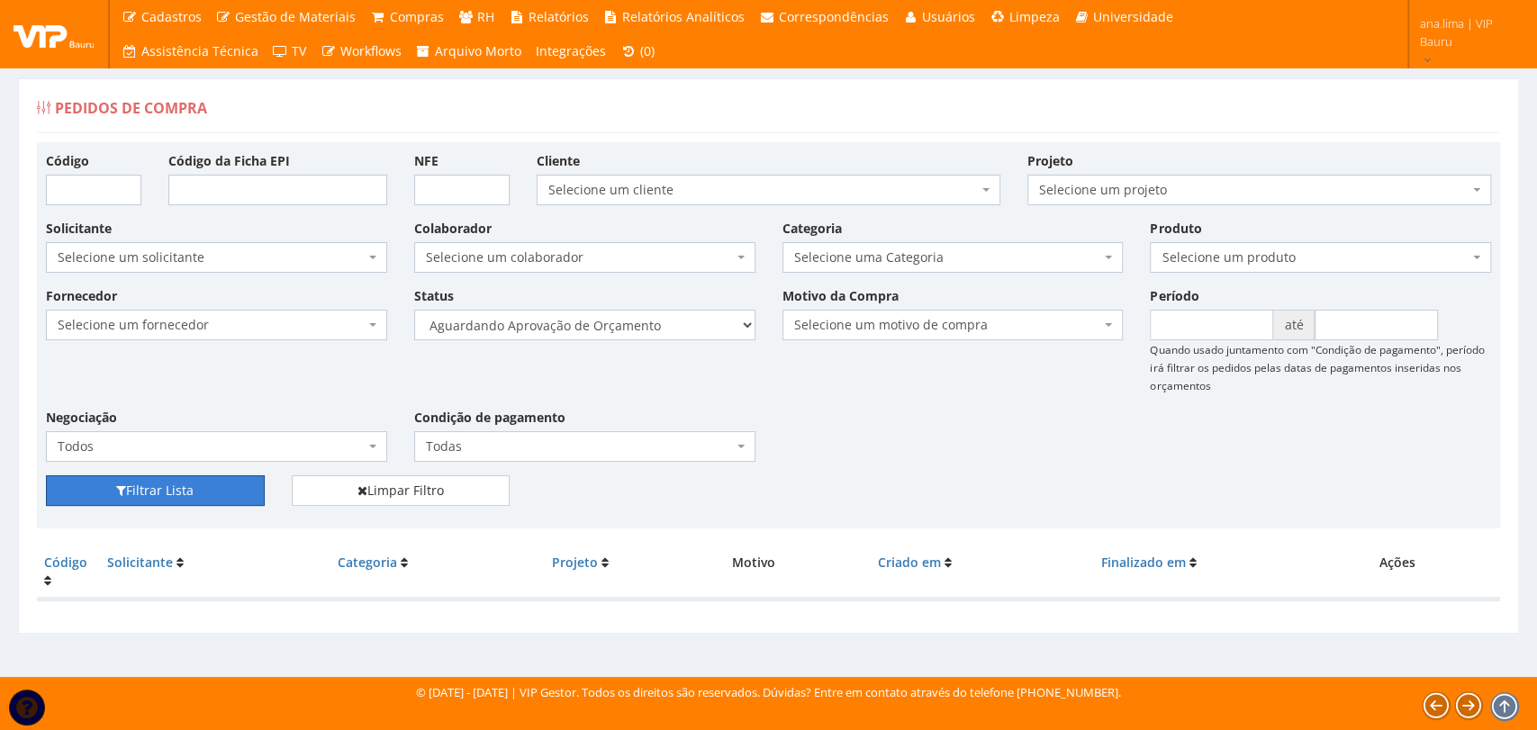
drag, startPoint x: 236, startPoint y: 482, endPoint x: 424, endPoint y: 511, distance: 190.4
click at [237, 481] on button "Filtrar Lista" at bounding box center [155, 490] width 219 height 31
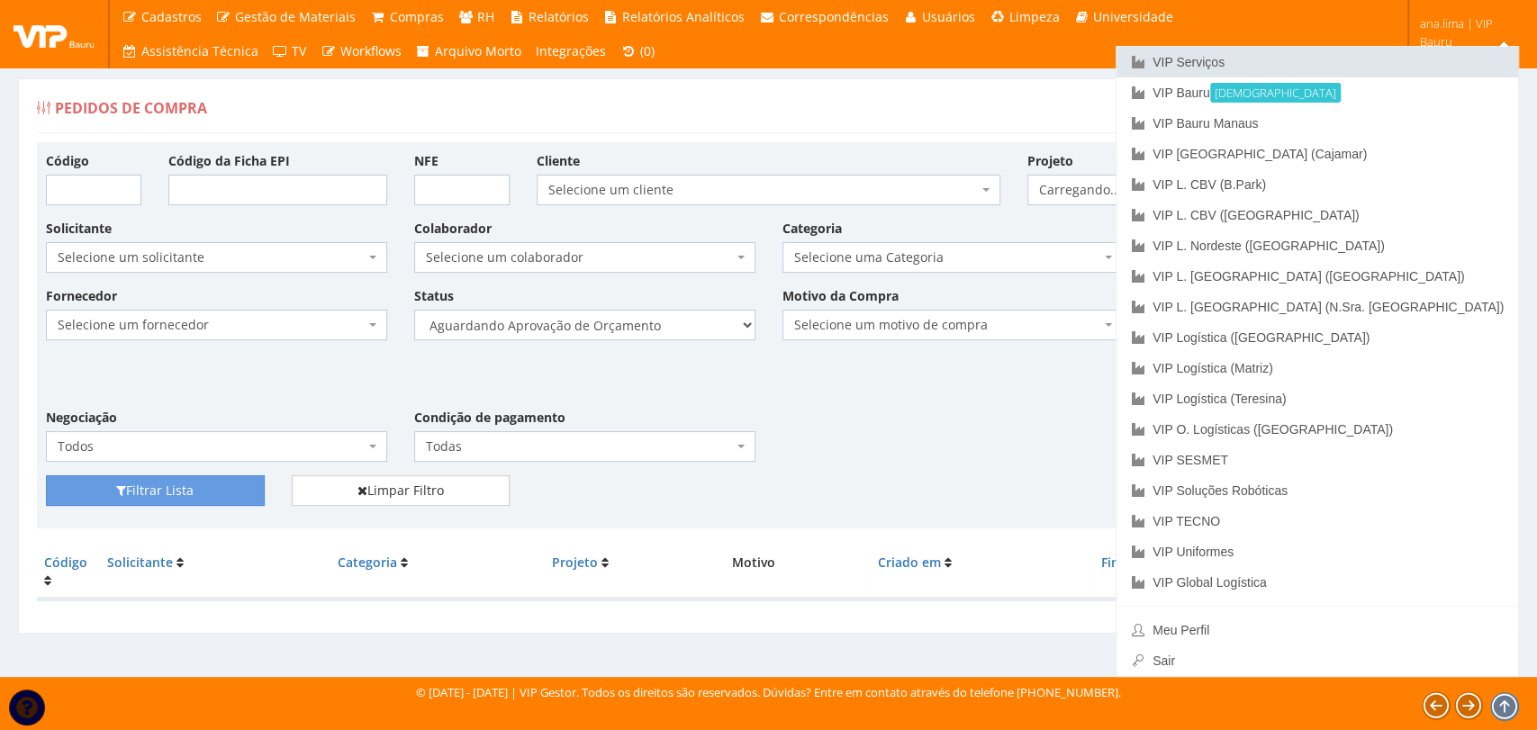
drag, startPoint x: 1415, startPoint y: 59, endPoint x: 1261, endPoint y: 151, distance: 179.3
click at [1414, 61] on link "VIP Serviços" at bounding box center [1318, 62] width 402 height 31
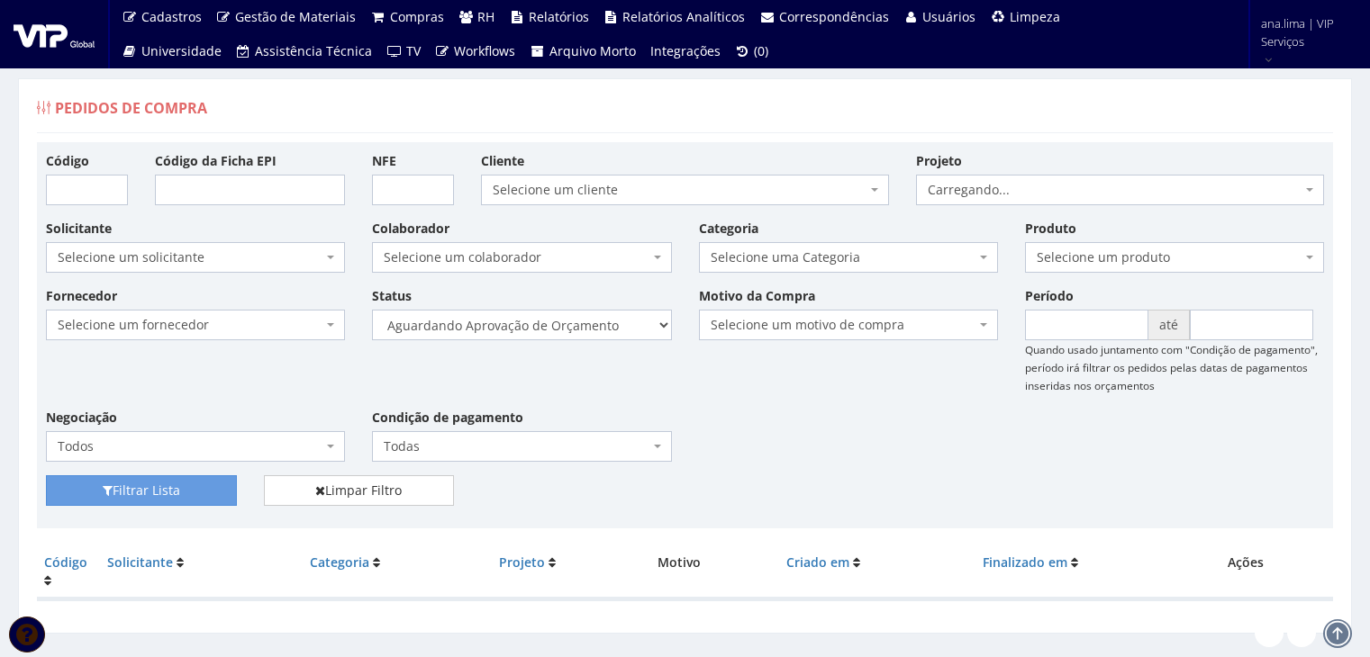
click at [551, 318] on select "Selecione um status Cancelado Aguardando Aprovação Diretoria Pedido Aprovado Ag…" at bounding box center [521, 325] width 299 height 31
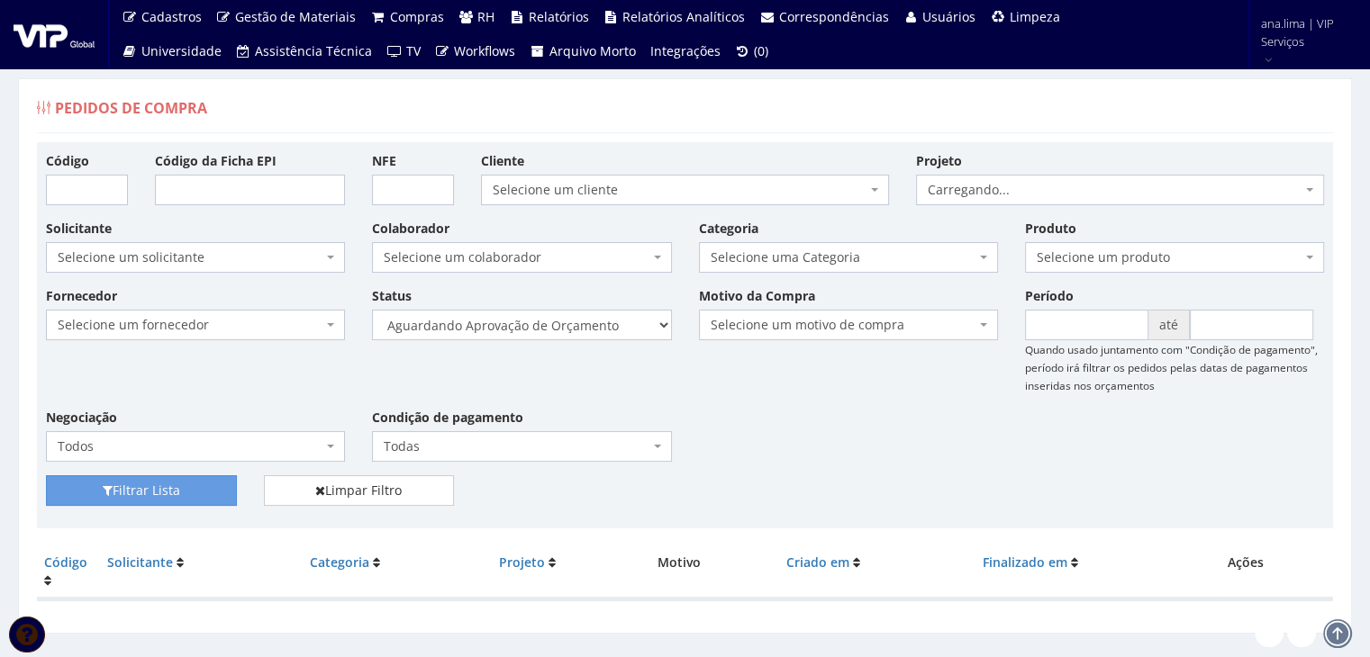
select select "1"
click at [372, 310] on select "Selecione um status Cancelado Aguardando Aprovação Diretoria Pedido Aprovado Ag…" at bounding box center [521, 325] width 299 height 31
click at [163, 493] on button "Filtrar Lista" at bounding box center [141, 490] width 191 height 31
click at [548, 312] on select "Selecione um status Cancelado Aguardando Aprovação Diretoria Pedido Aprovado Ag…" at bounding box center [521, 325] width 299 height 31
select select "4"
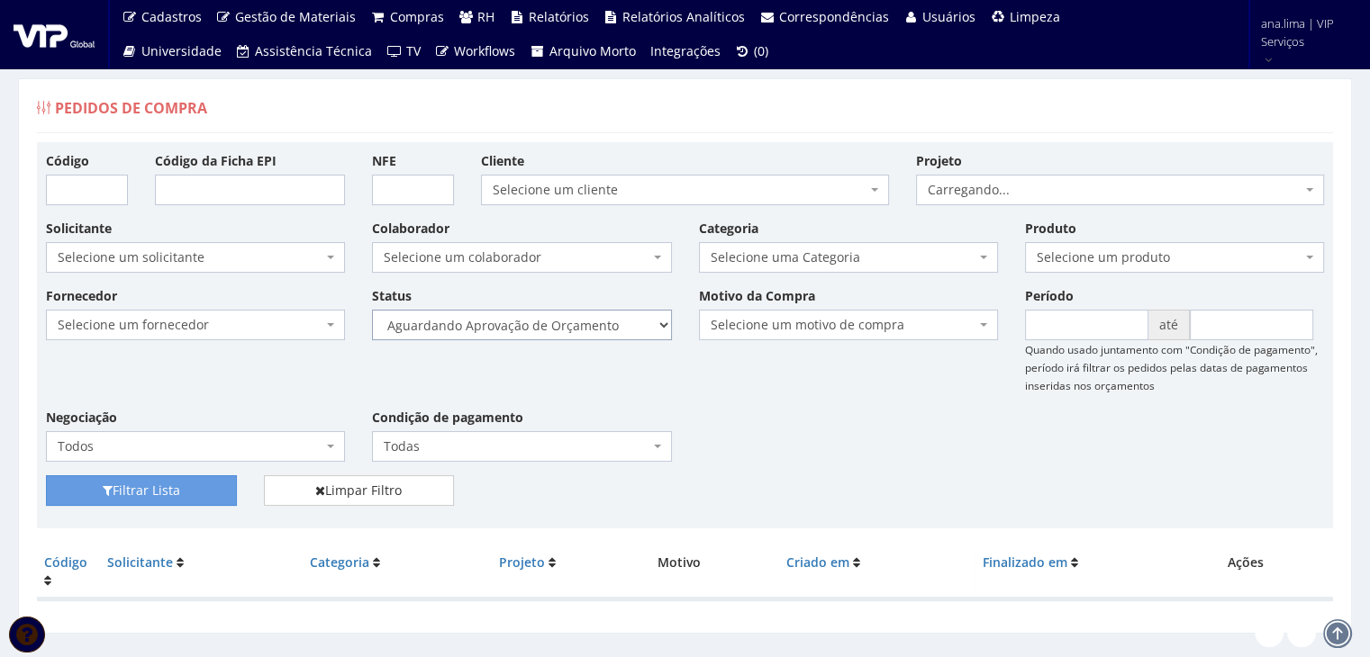
click at [372, 310] on select "Selecione um status Cancelado Aguardando Aprovação Diretoria Pedido Aprovado Ag…" at bounding box center [521, 325] width 299 height 31
click at [220, 483] on button "Filtrar Lista" at bounding box center [141, 490] width 191 height 31
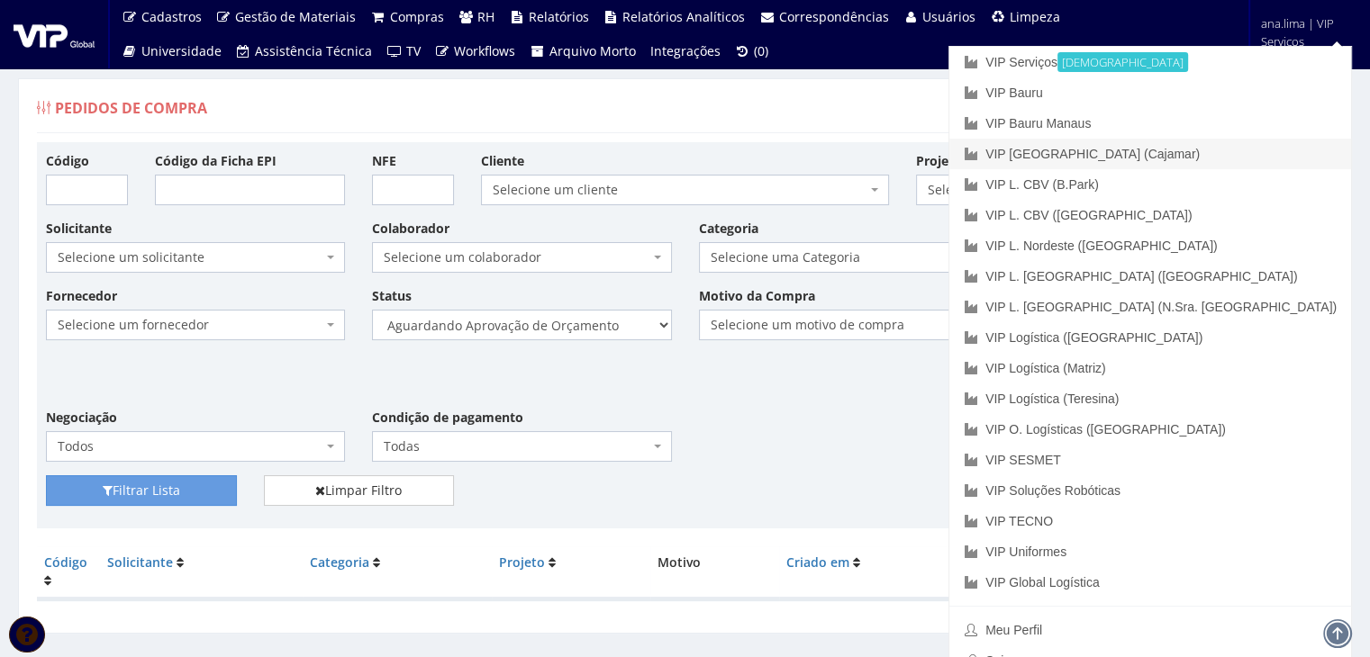
click at [1238, 164] on link "VIP [GEOGRAPHIC_DATA] (Cajamar)" at bounding box center [1150, 154] width 402 height 31
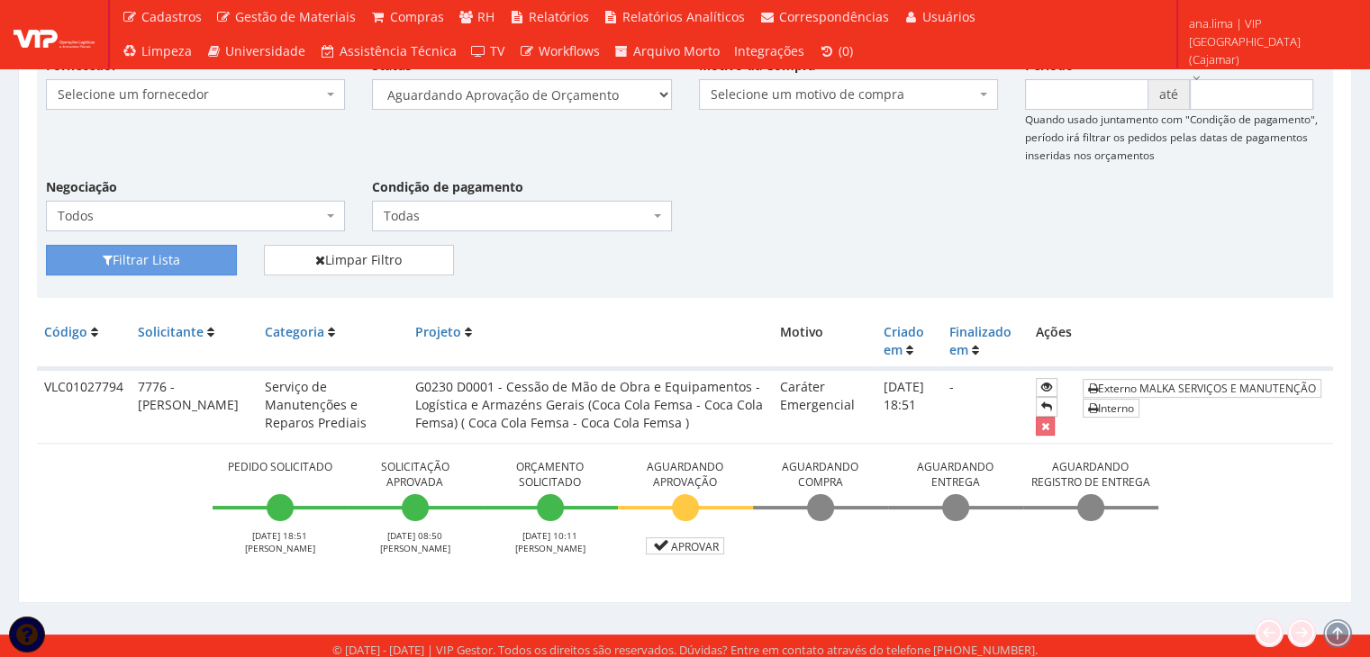
scroll to position [236, 0]
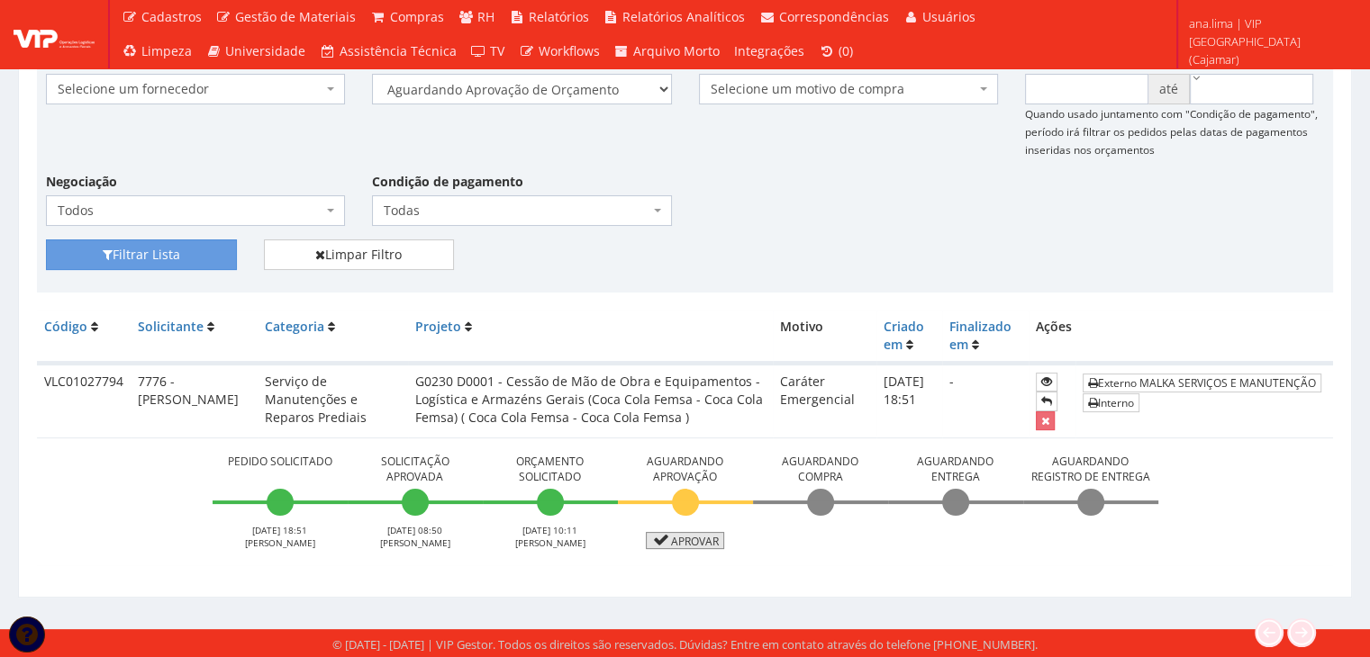
drag, startPoint x: 695, startPoint y: 538, endPoint x: 587, endPoint y: 403, distance: 173.0
click at [695, 539] on link "Aprovar" at bounding box center [685, 540] width 79 height 17
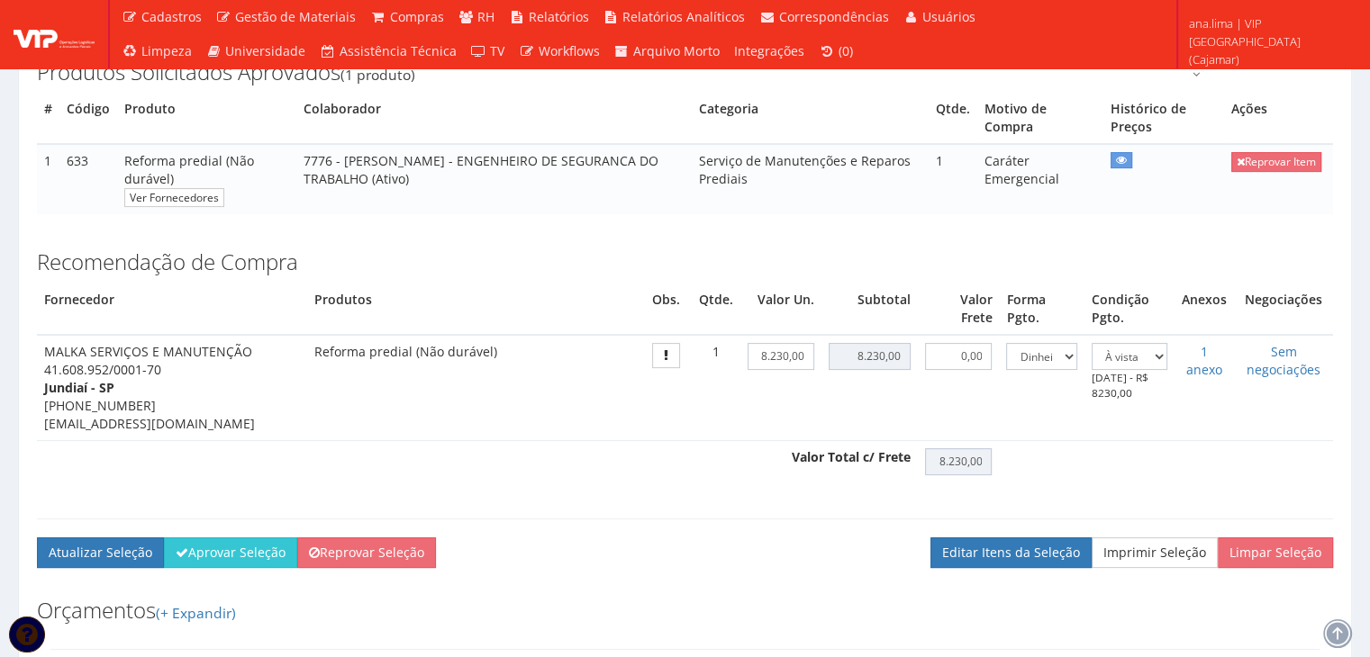
scroll to position [360, 0]
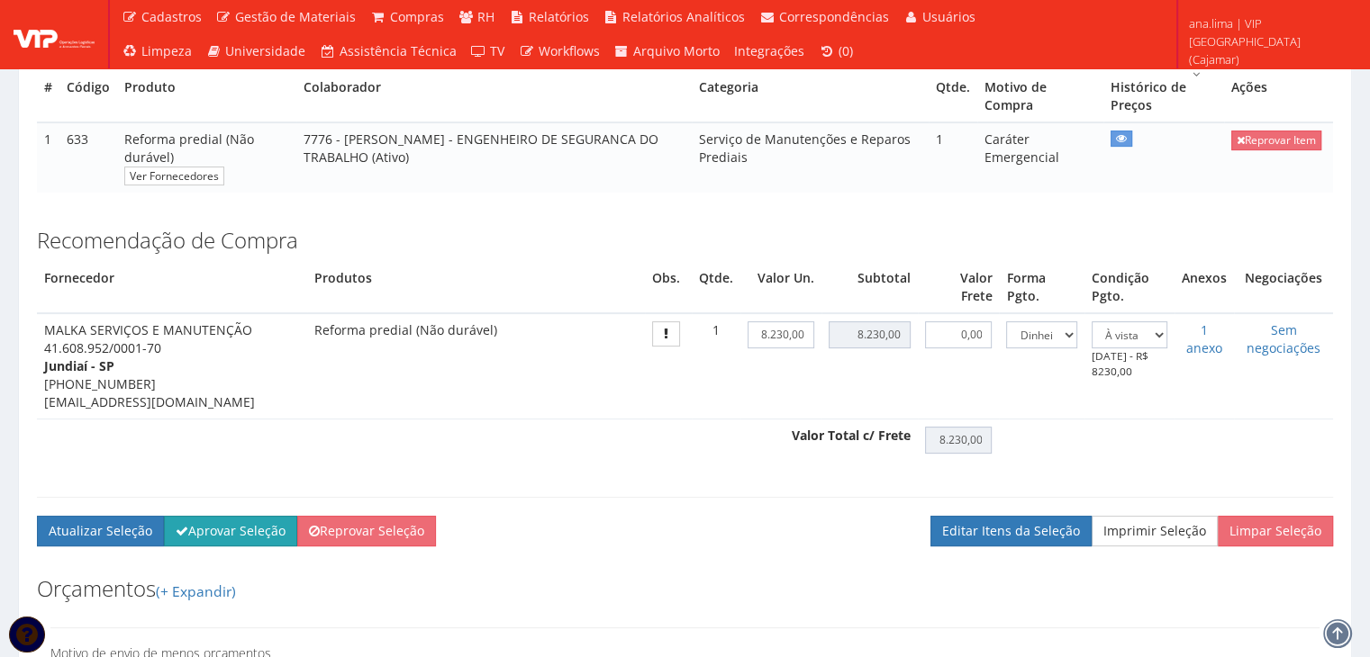
click at [213, 546] on button "Aprovar Seleção" at bounding box center [230, 531] width 133 height 31
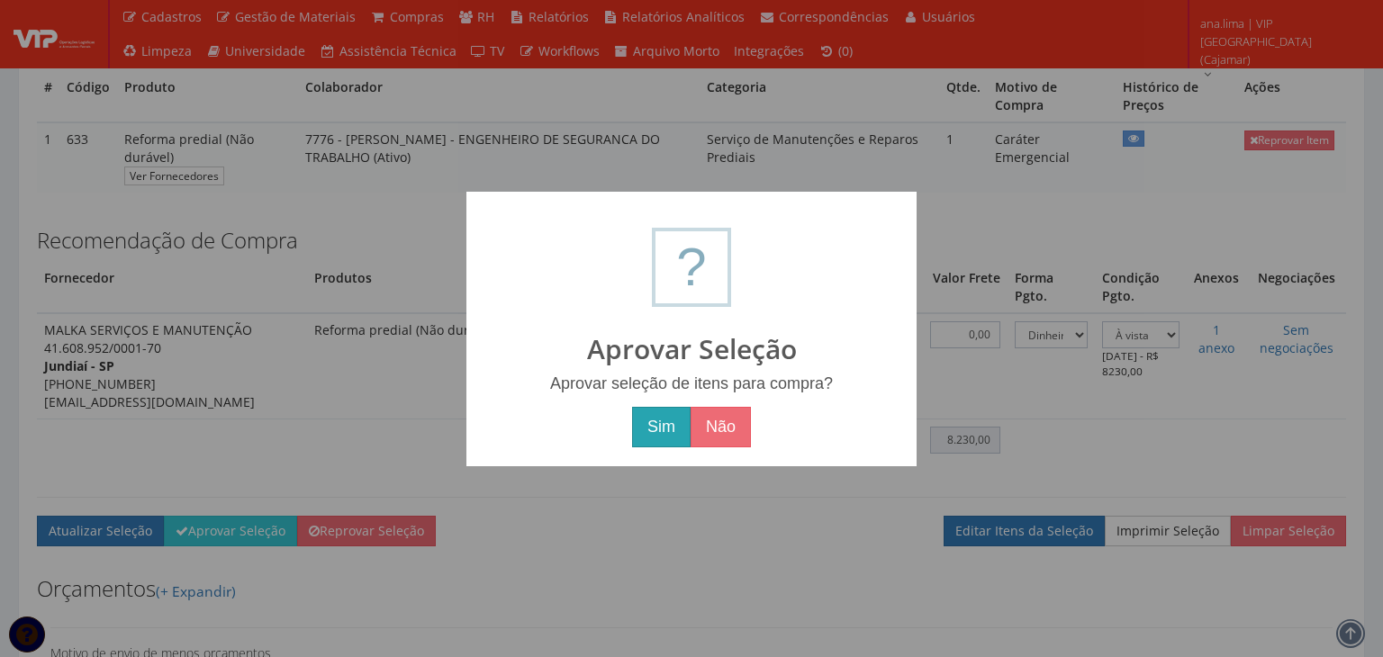
click at [649, 420] on button "Sim" at bounding box center [661, 427] width 59 height 41
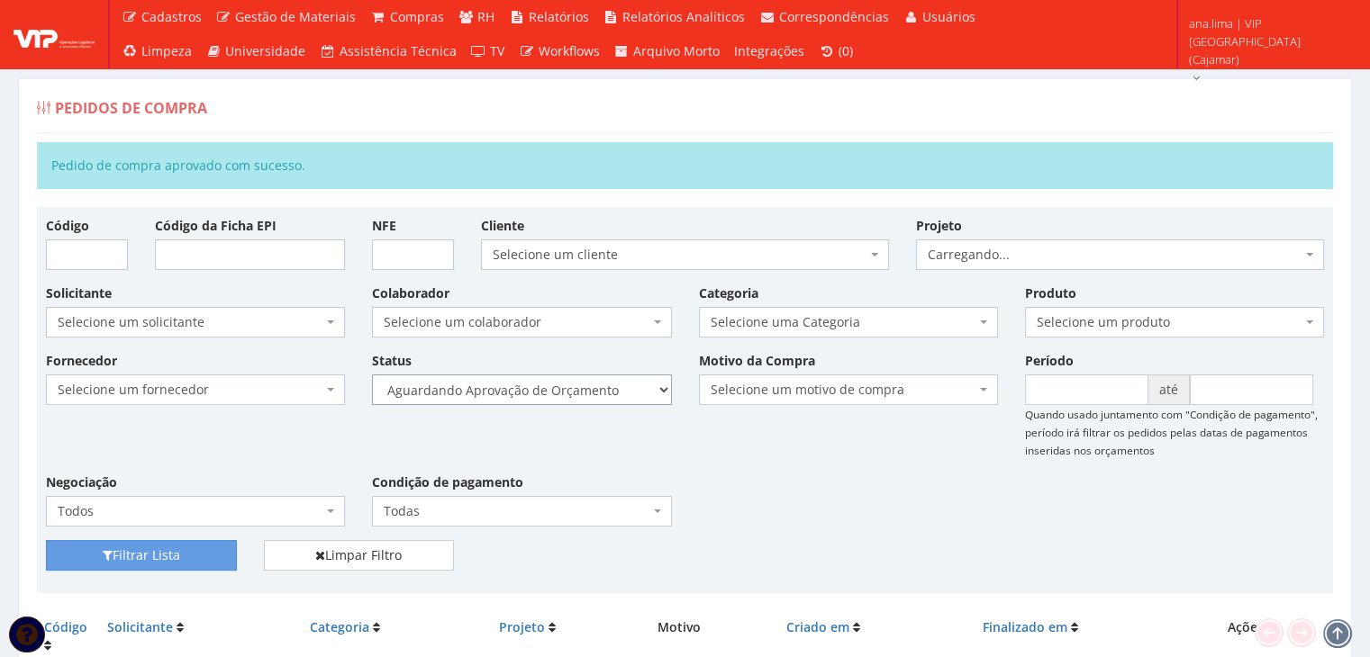
click at [581, 394] on select "Selecione um status Cancelado Aguardando Aprovação Diretoria Pedido Aprovado Ag…" at bounding box center [521, 390] width 299 height 31
select select "1"
click at [372, 375] on select "Selecione um status Cancelado Aguardando Aprovação Diretoria Pedido Aprovado Ag…" at bounding box center [521, 390] width 299 height 31
click at [214, 551] on button "Filtrar Lista" at bounding box center [141, 555] width 191 height 31
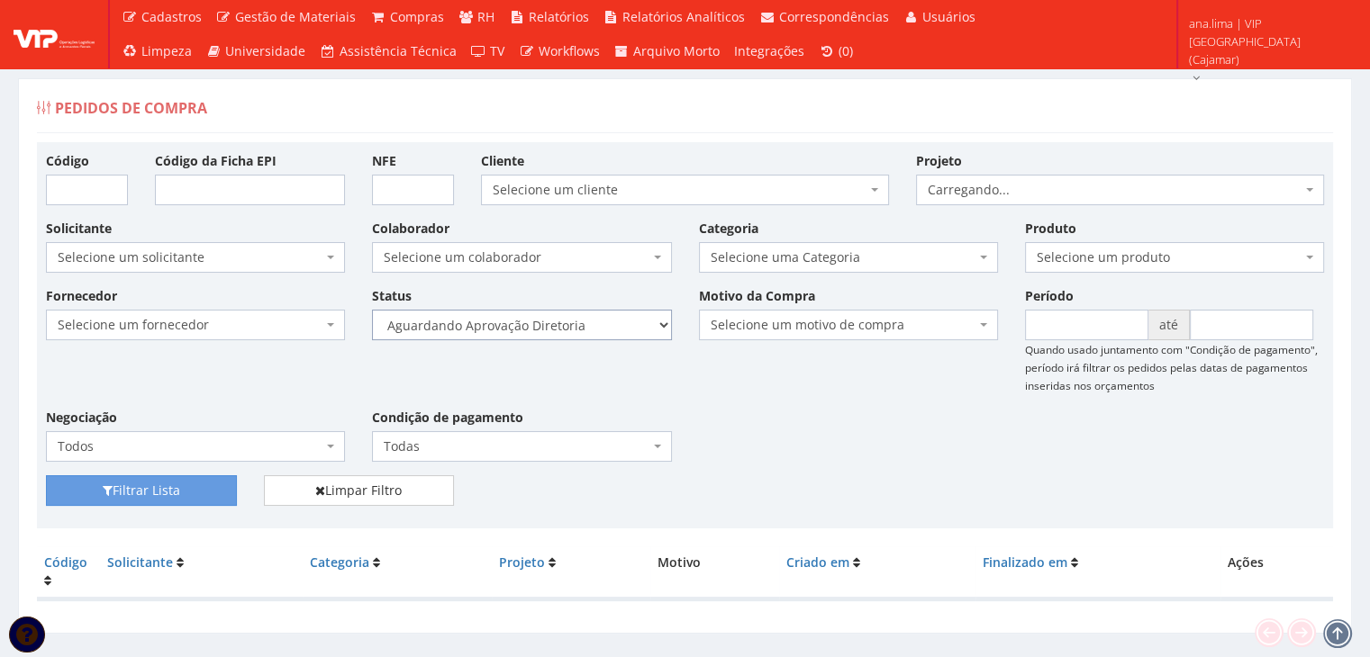
click at [587, 325] on select "Selecione um status Cancelado Aguardando Aprovação Diretoria Pedido Aprovado Ag…" at bounding box center [521, 325] width 299 height 31
select select "4"
click at [372, 310] on select "Selecione um status Cancelado Aguardando Aprovação Diretoria Pedido Aprovado Ag…" at bounding box center [521, 325] width 299 height 31
click at [208, 486] on button "Filtrar Lista" at bounding box center [141, 490] width 191 height 31
click at [1264, 45] on span "ana.lima | VIP Brasil (Cajamar)" at bounding box center [1268, 41] width 158 height 54
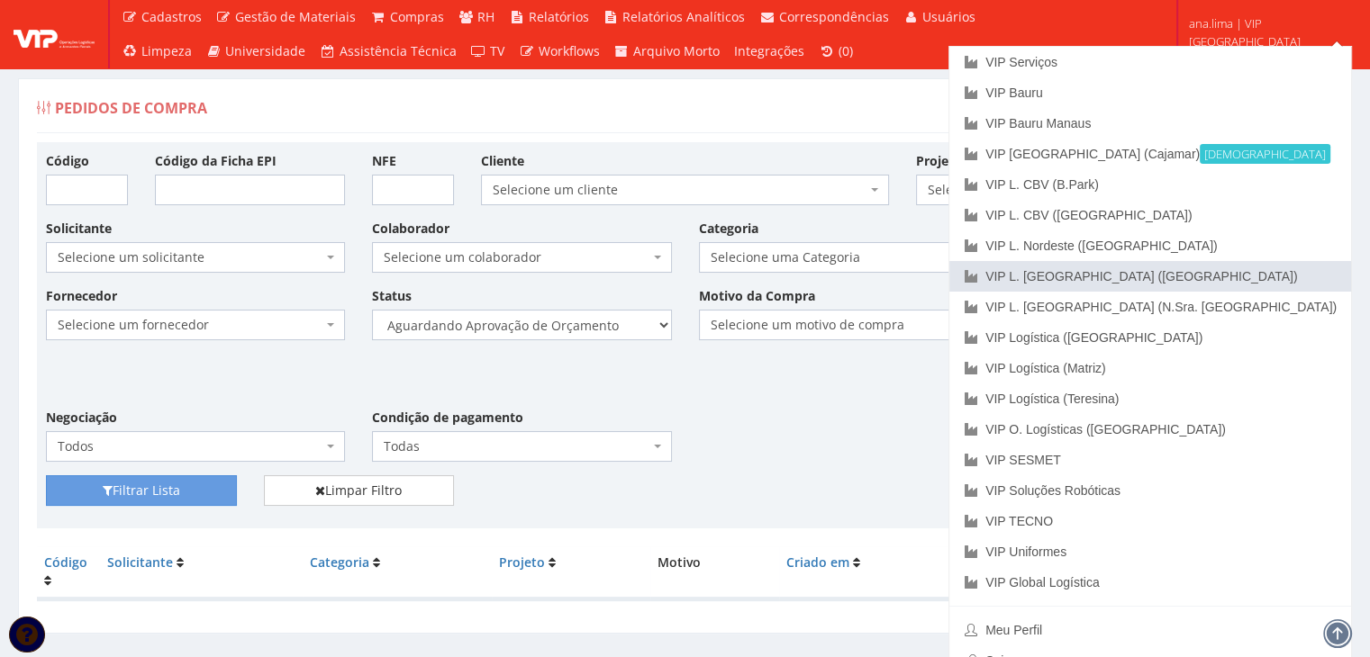
click at [1205, 276] on link "VIP L. [GEOGRAPHIC_DATA] ([GEOGRAPHIC_DATA])" at bounding box center [1150, 276] width 402 height 31
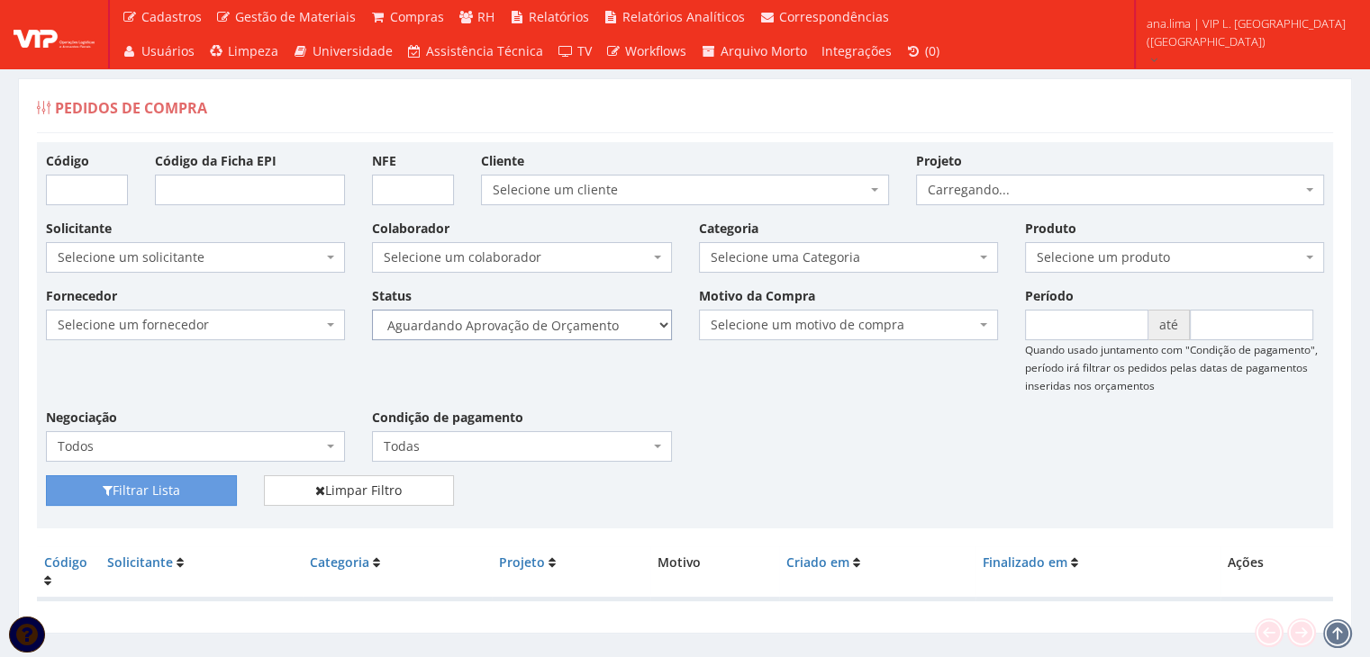
click at [557, 332] on select "Selecione um status Cancelado Aguardando Aprovação Diretoria Pedido Aprovado Ag…" at bounding box center [521, 325] width 299 height 31
select select "1"
click at [372, 310] on select "Selecione um status Cancelado Aguardando Aprovação Diretoria Pedido Aprovado Ag…" at bounding box center [521, 325] width 299 height 31
click at [197, 478] on button "Filtrar Lista" at bounding box center [141, 490] width 191 height 31
select select "4"
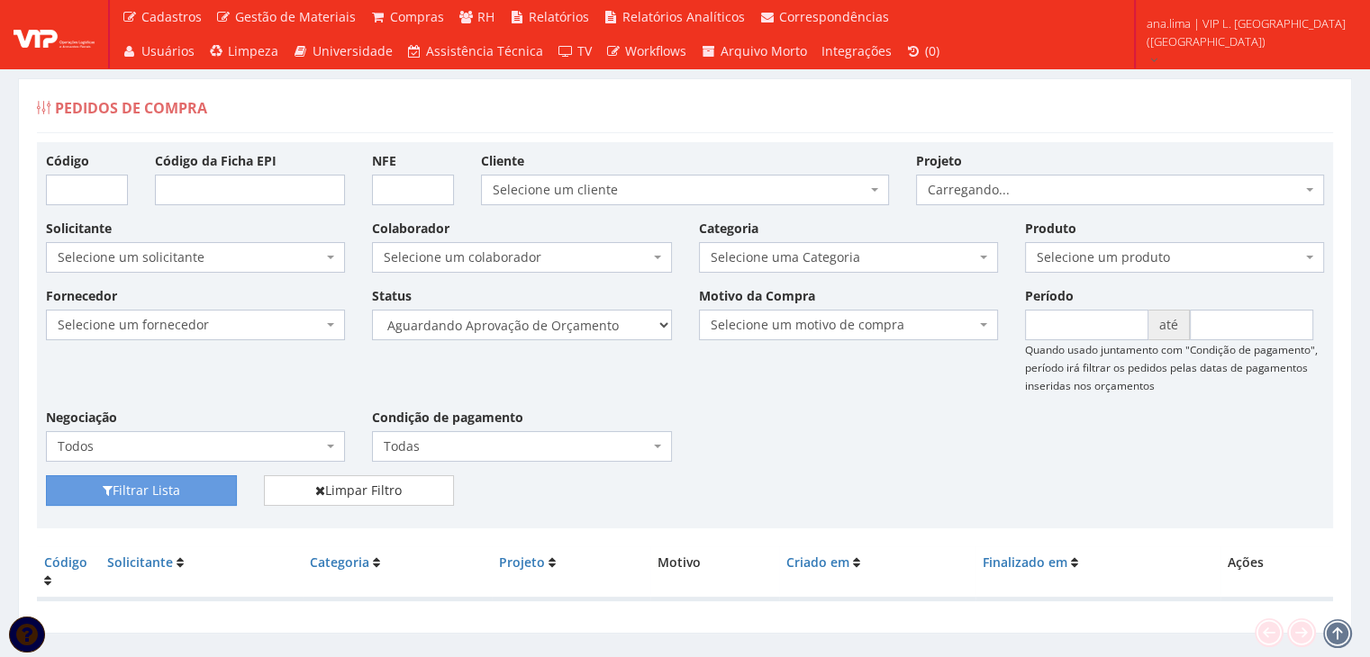
click at [372, 310] on select "Selecione um status Cancelado Aguardando Aprovação Diretoria Pedido Aprovado Ag…" at bounding box center [521, 325] width 299 height 31
click at [168, 497] on button "Filtrar Lista" at bounding box center [141, 490] width 191 height 31
